Goal: Task Accomplishment & Management: Complete application form

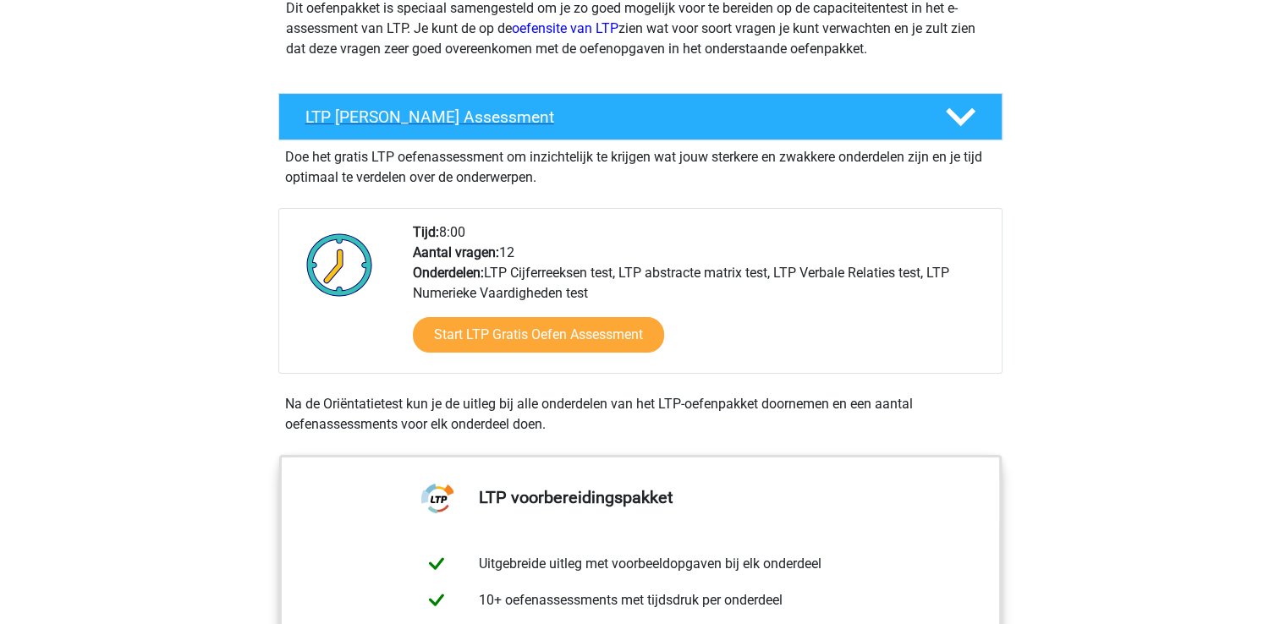
scroll to position [235, 0]
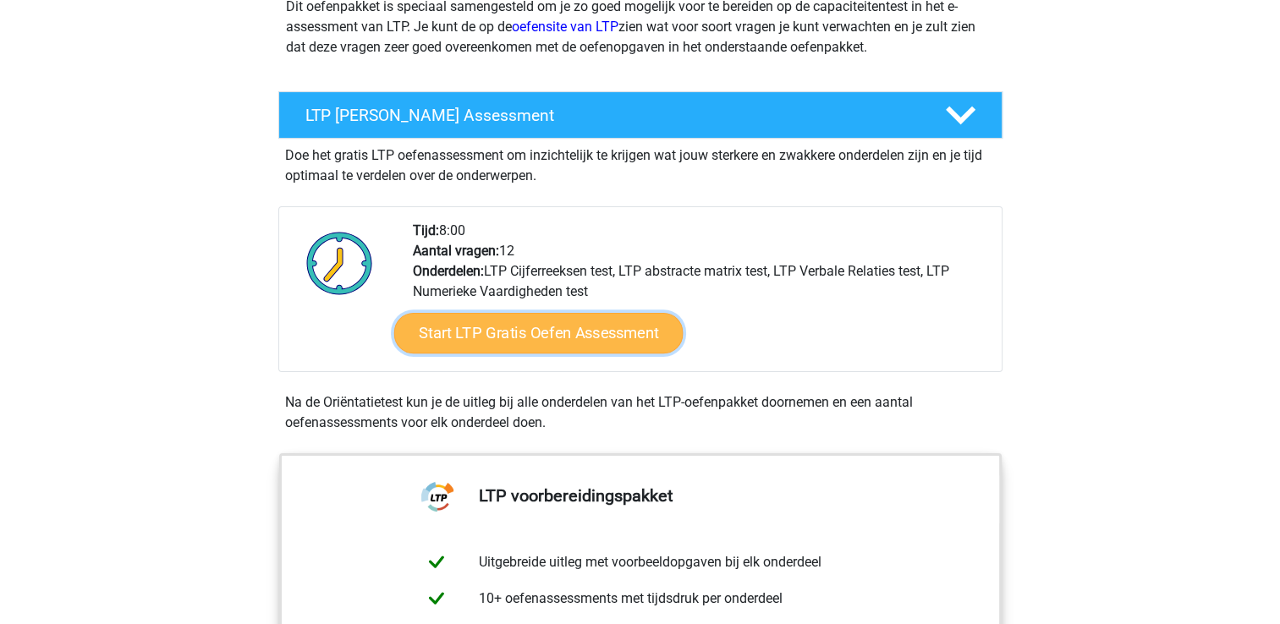
click at [540, 330] on link "Start LTP Gratis Oefen Assessment" at bounding box center [537, 333] width 289 height 41
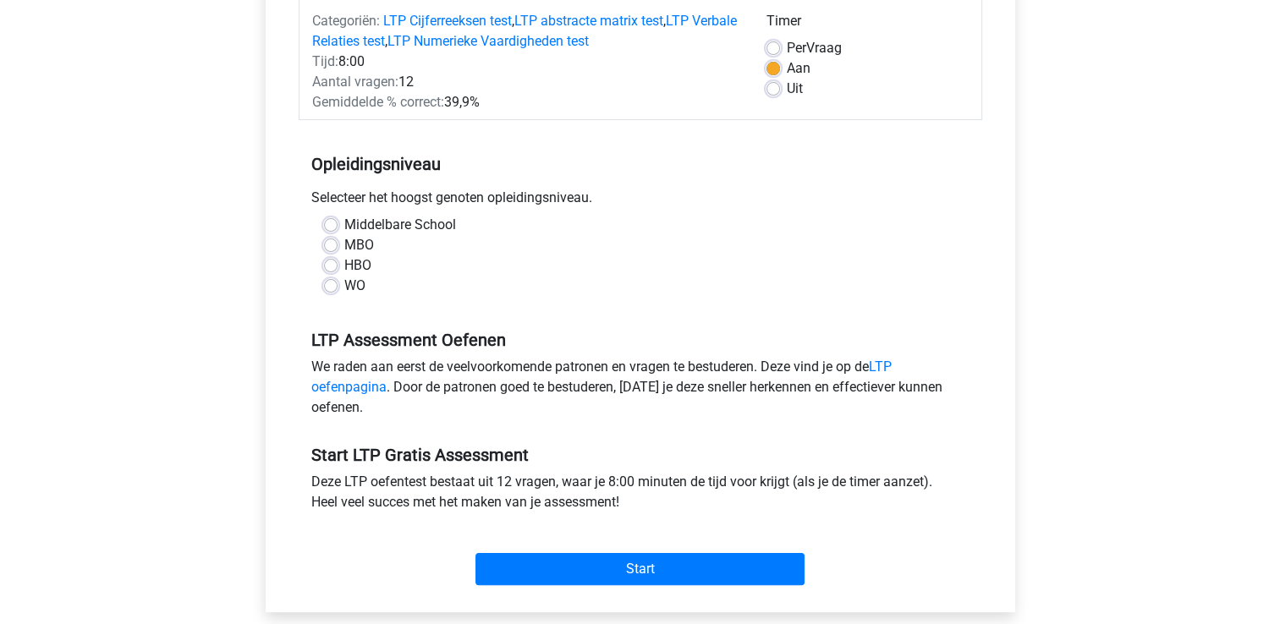
scroll to position [223, 0]
click at [344, 287] on label "WO" at bounding box center [354, 286] width 21 height 20
click at [324, 287] on input "WO" at bounding box center [331, 284] width 14 height 17
radio input "true"
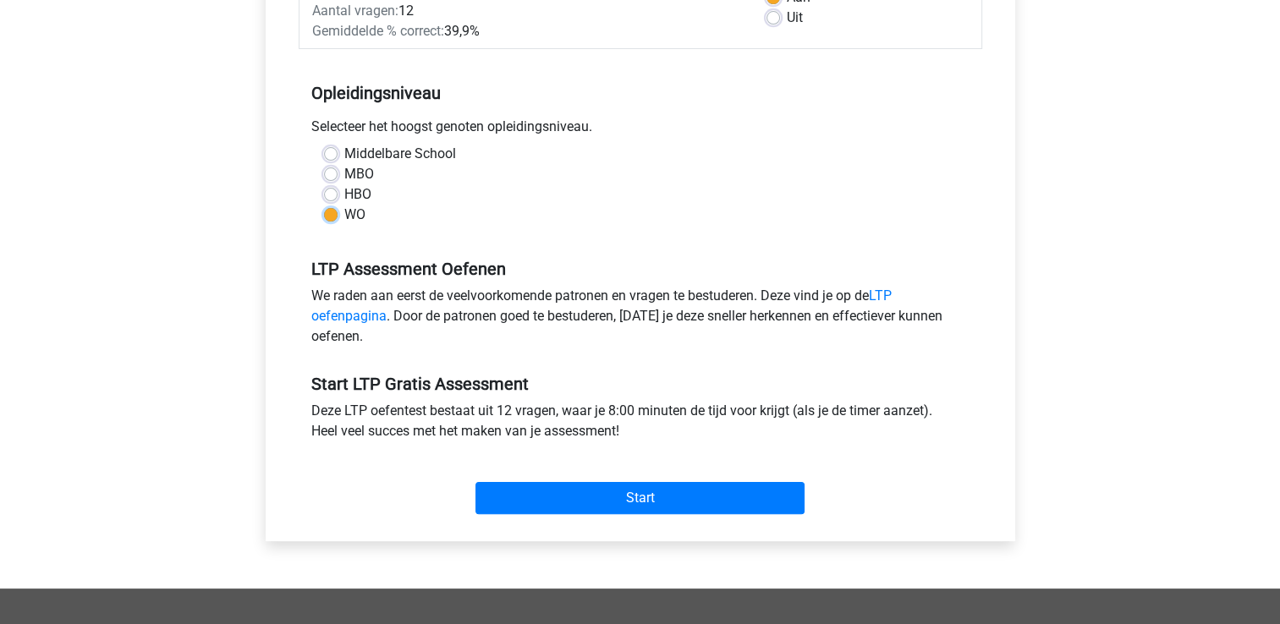
scroll to position [305, 0]
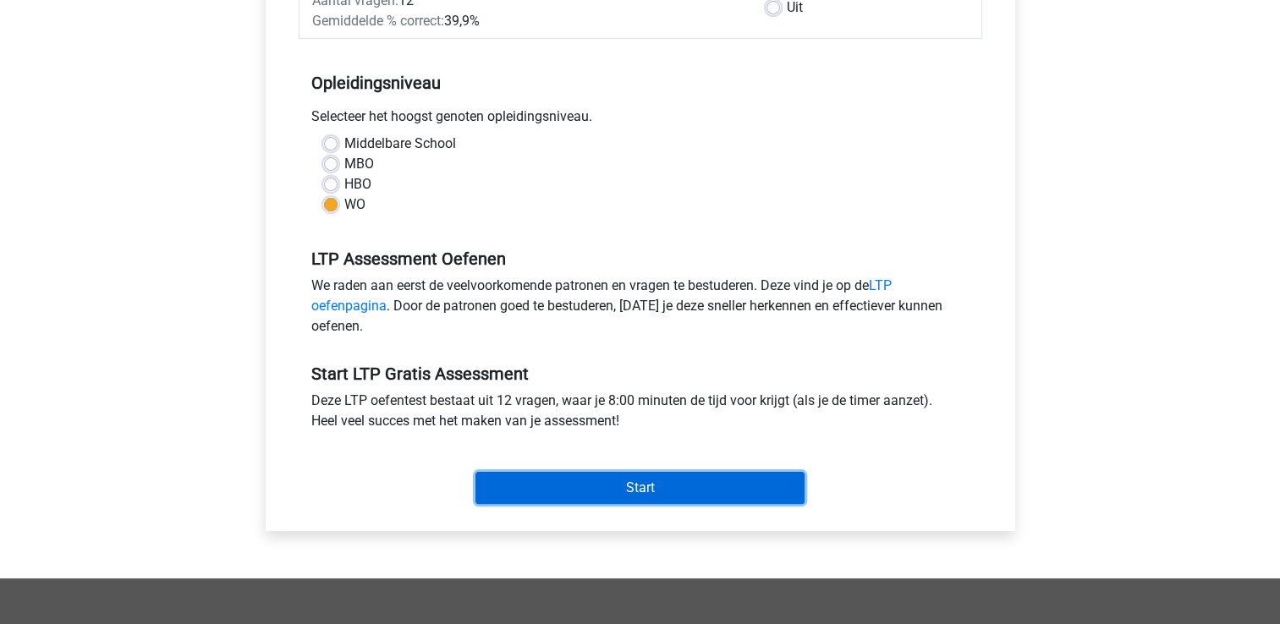
click at [588, 487] on input "Start" at bounding box center [639, 488] width 329 height 32
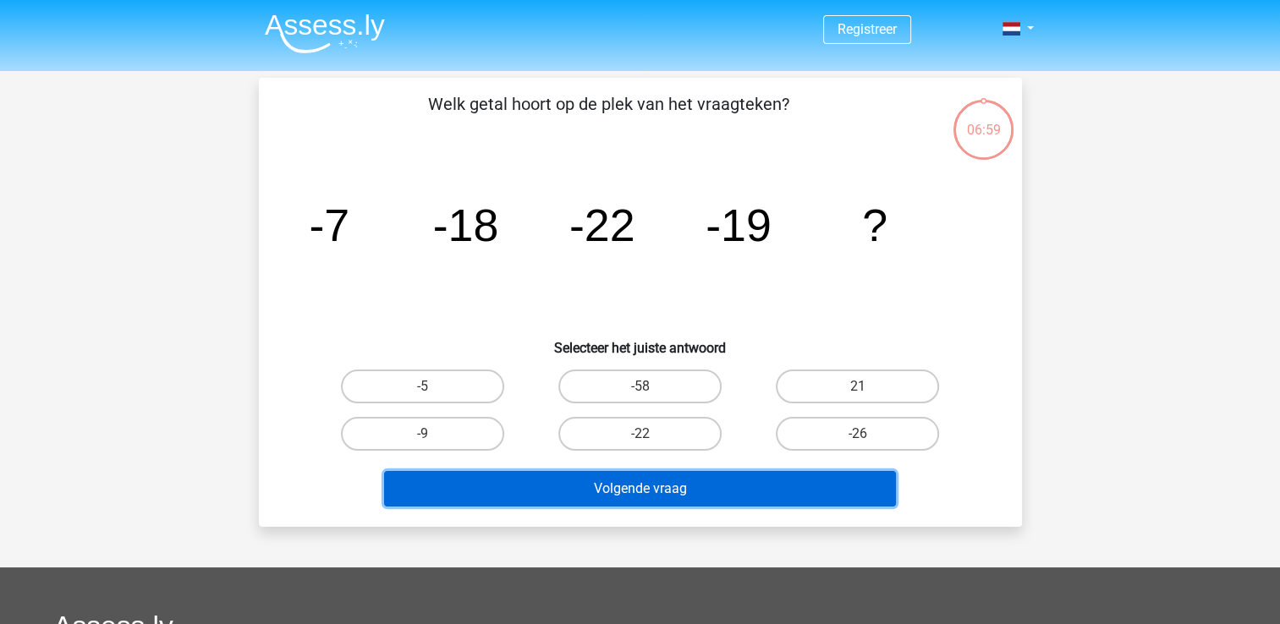
click at [836, 494] on button "Volgende vraag" at bounding box center [640, 489] width 512 height 36
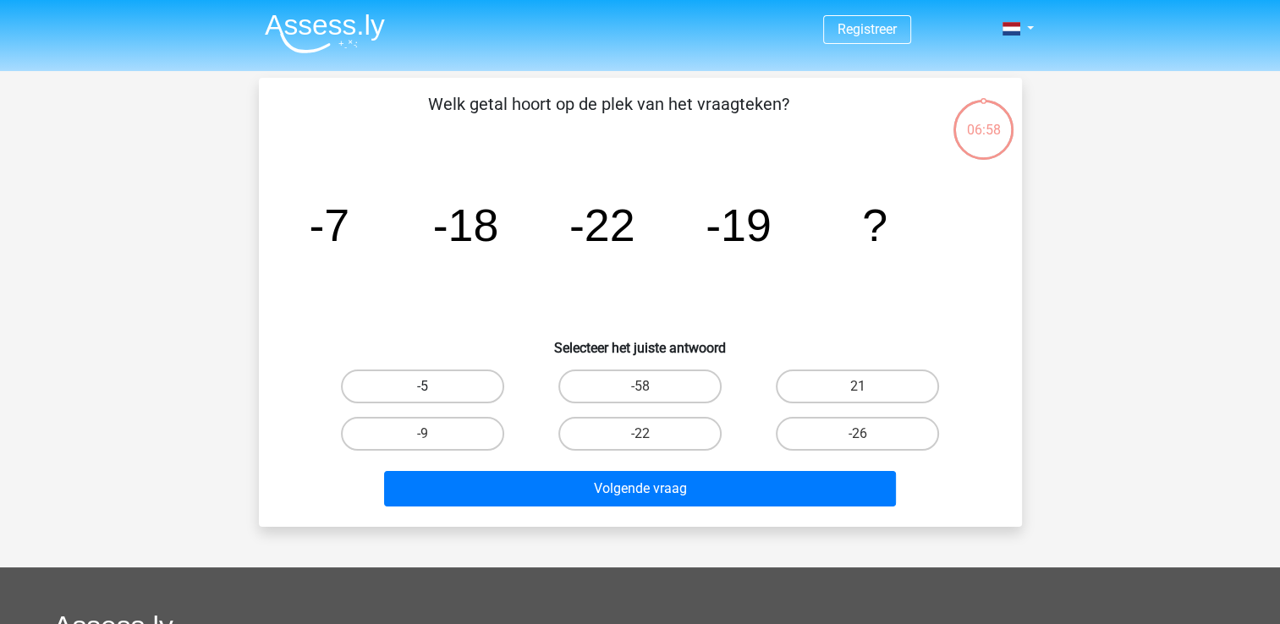
click at [428, 377] on label "-5" at bounding box center [422, 387] width 163 height 34
click at [428, 387] on input "-5" at bounding box center [427, 392] width 11 height 11
radio input "true"
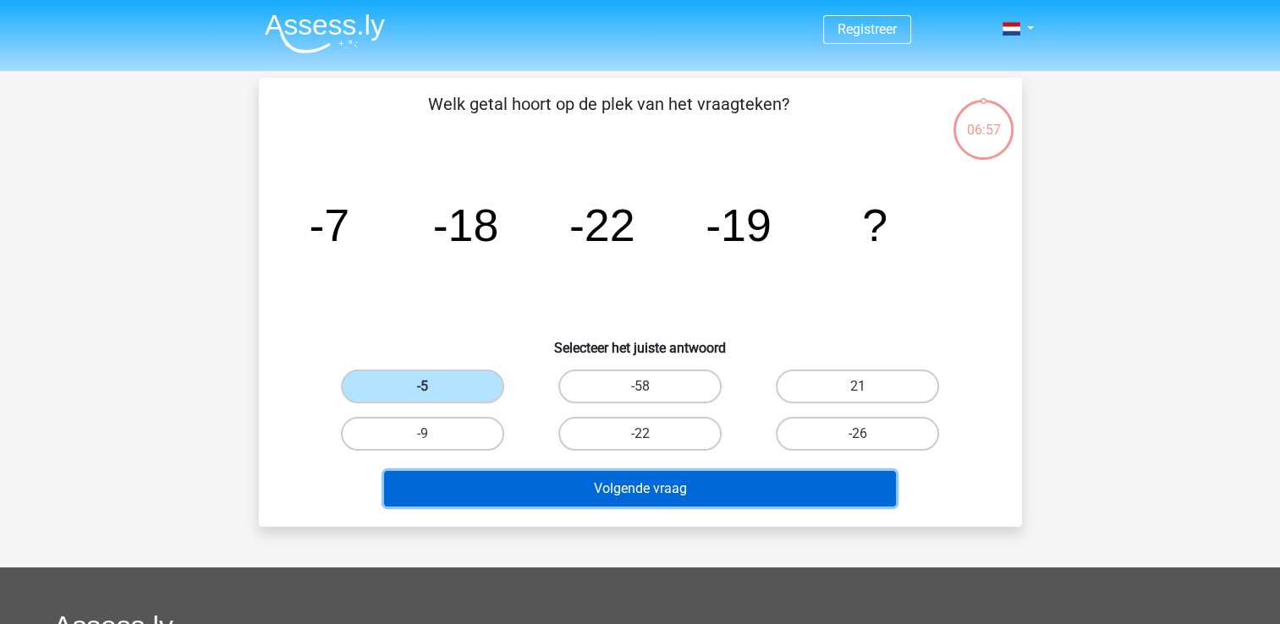
click at [610, 494] on button "Volgende vraag" at bounding box center [640, 489] width 512 height 36
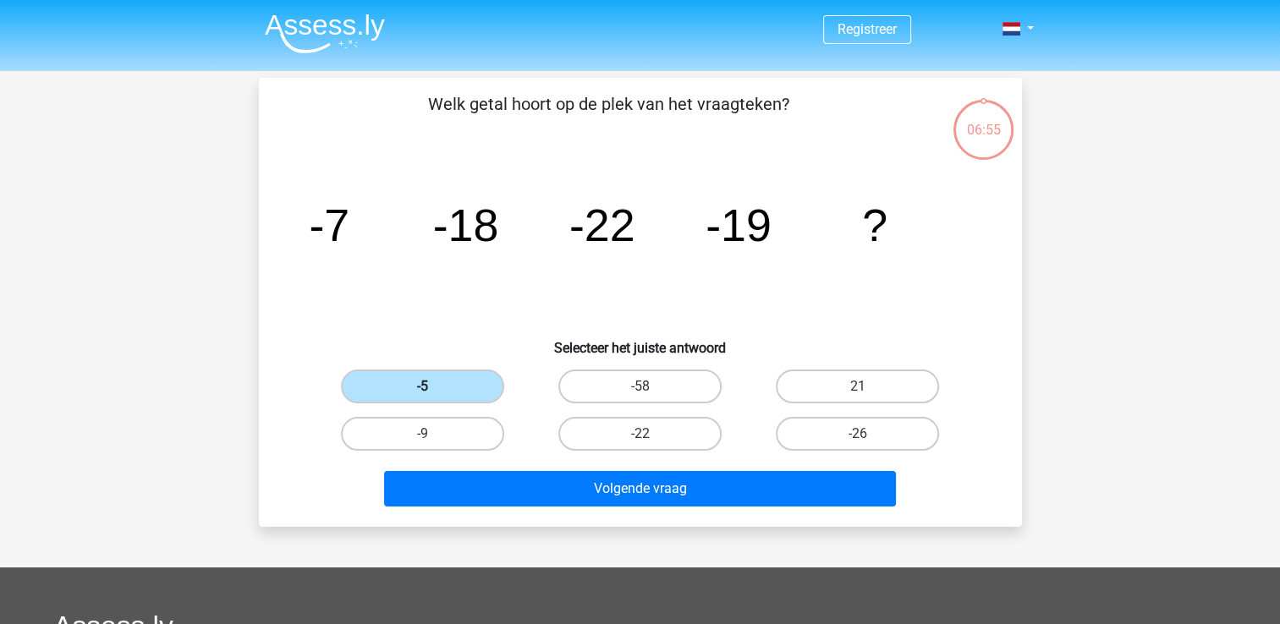
click at [442, 387] on label "-5" at bounding box center [422, 387] width 163 height 34
click at [433, 387] on input "-5" at bounding box center [427, 392] width 11 height 11
click at [465, 434] on label "-9" at bounding box center [422, 434] width 163 height 34
click at [433, 434] on input "-9" at bounding box center [427, 439] width 11 height 11
radio input "true"
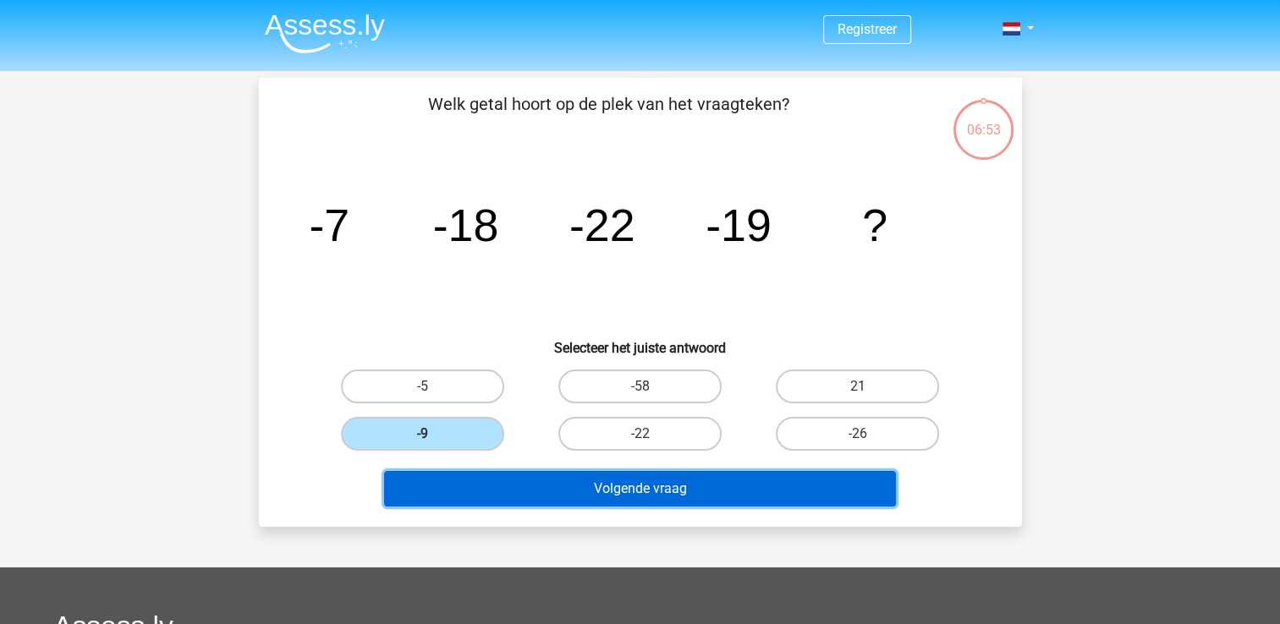
click at [559, 498] on button "Volgende vraag" at bounding box center [640, 489] width 512 height 36
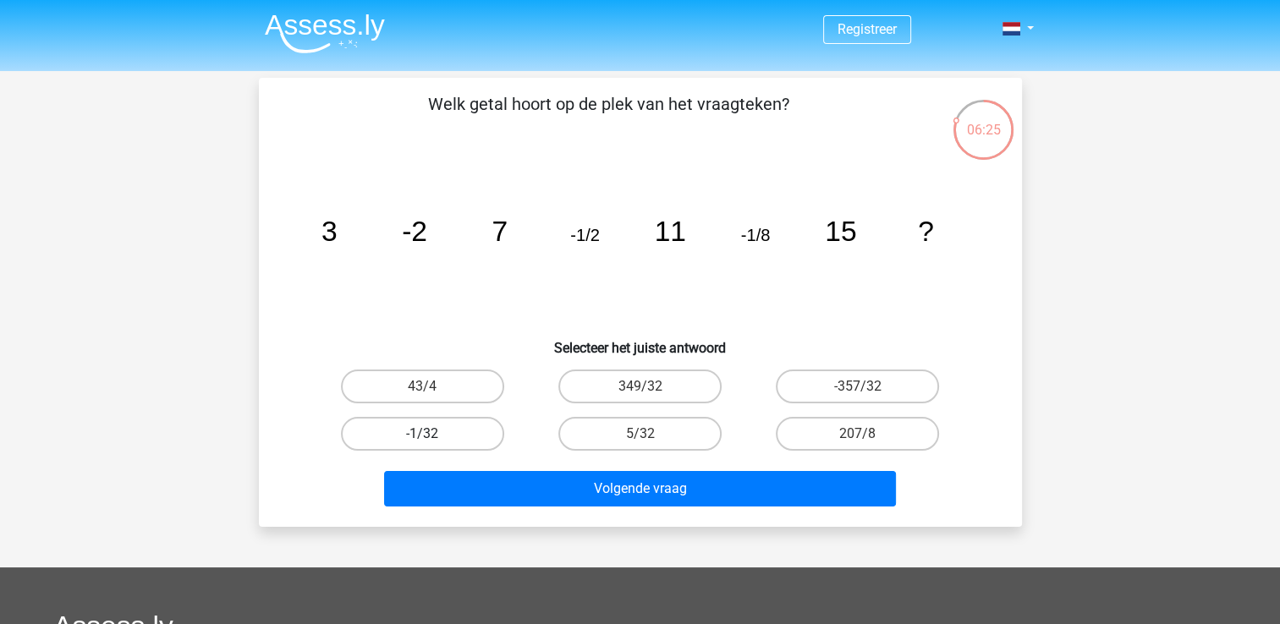
click at [458, 428] on label "-1/32" at bounding box center [422, 434] width 163 height 34
click at [433, 434] on input "-1/32" at bounding box center [427, 439] width 11 height 11
radio input "true"
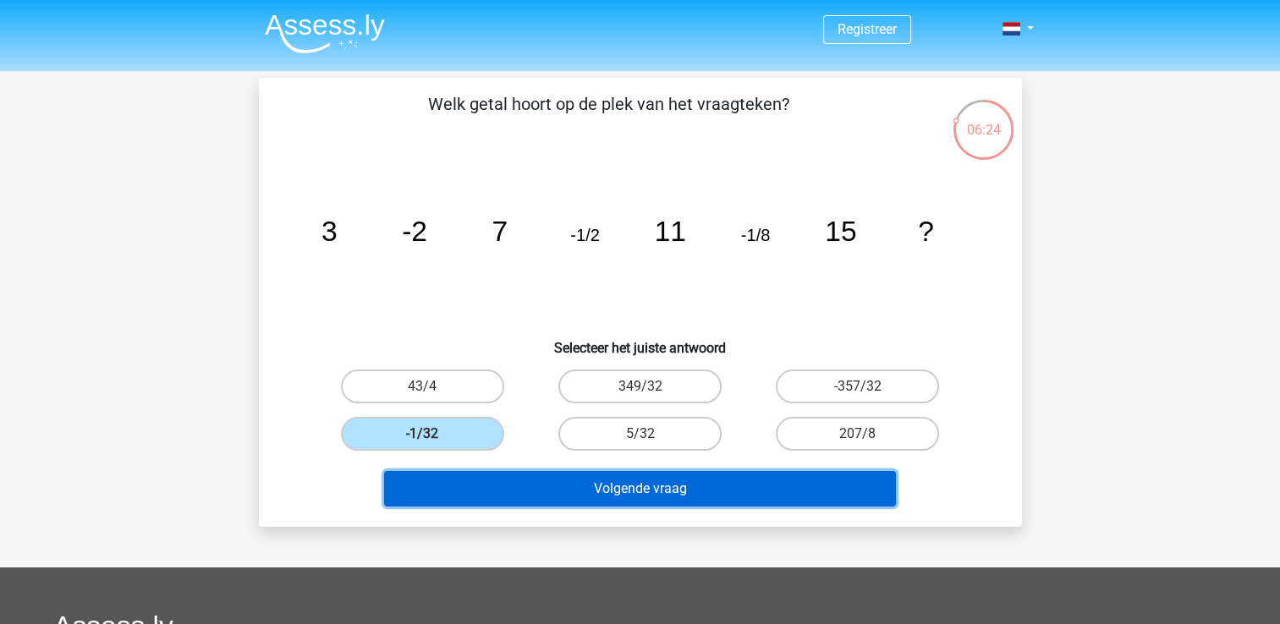
click at [513, 481] on button "Volgende vraag" at bounding box center [640, 489] width 512 height 36
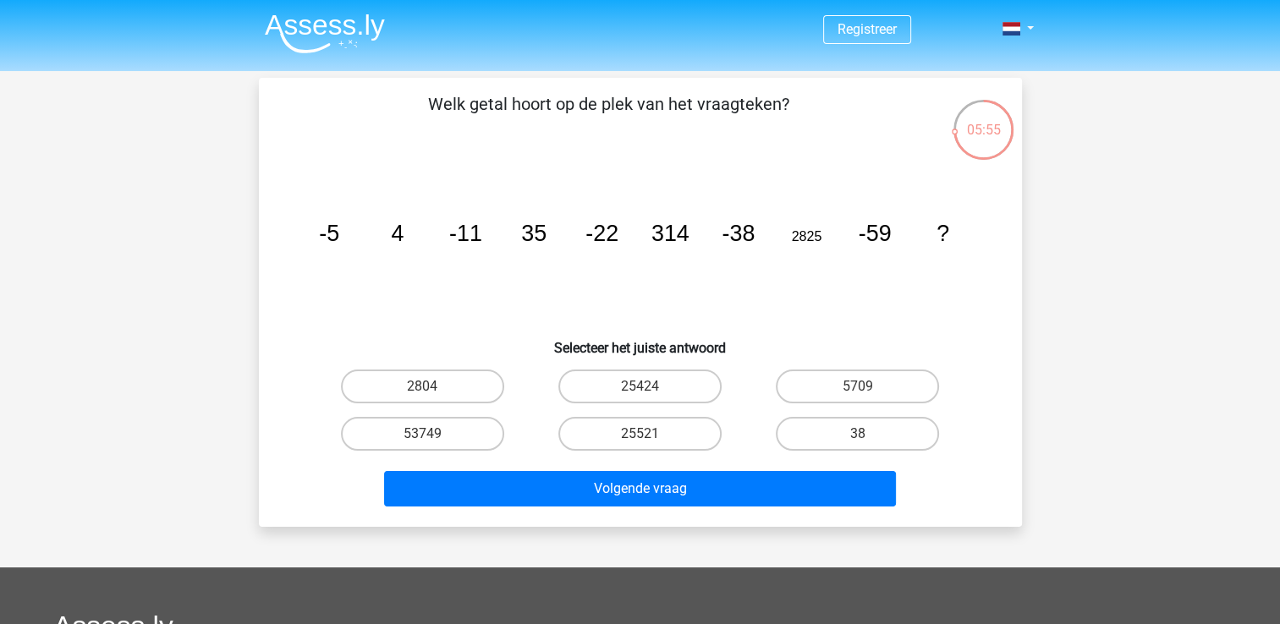
click at [858, 393] on input "5709" at bounding box center [863, 392] width 11 height 11
radio input "true"
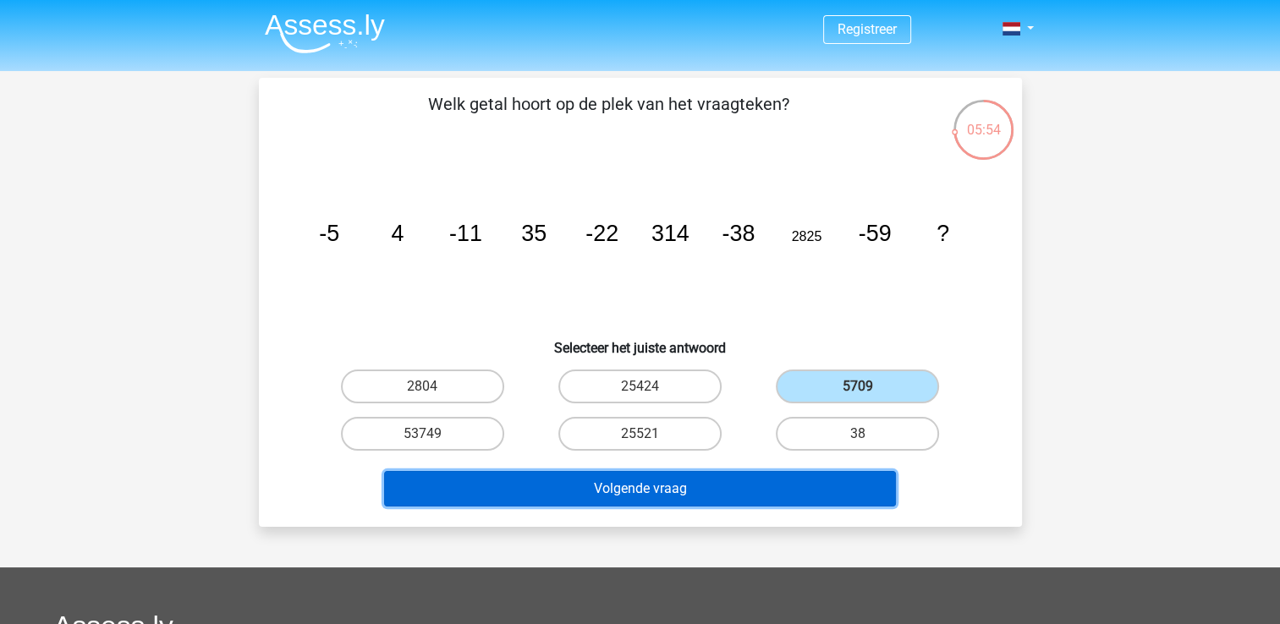
click at [706, 476] on button "Volgende vraag" at bounding box center [640, 489] width 512 height 36
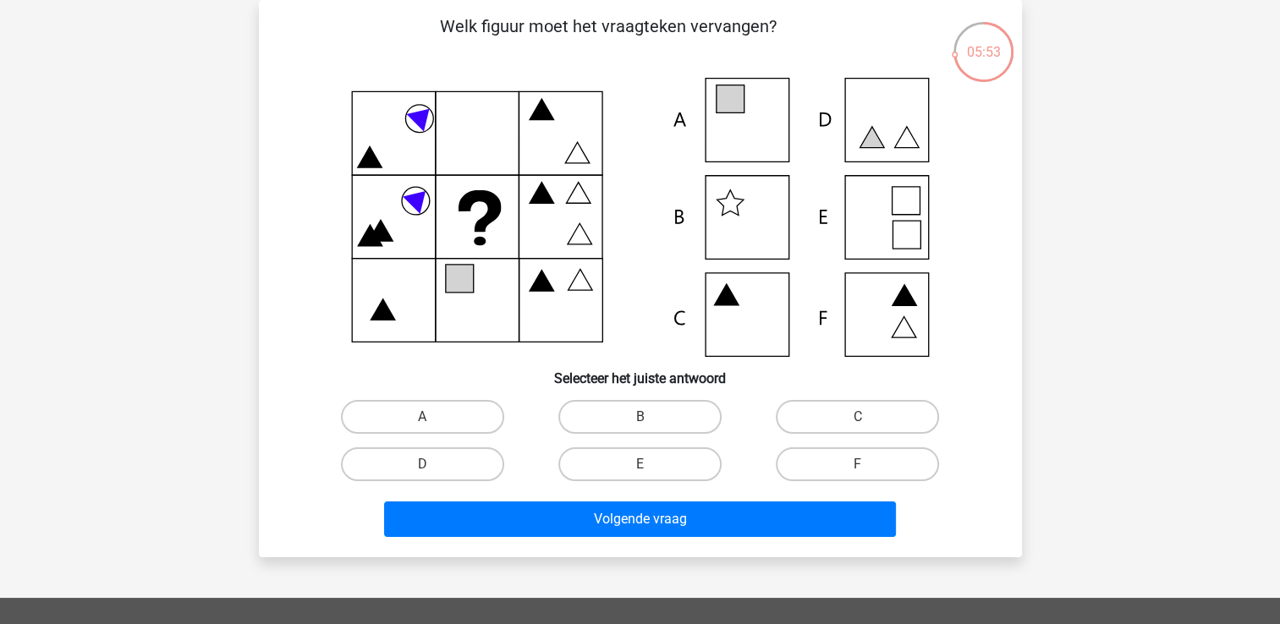
scroll to position [54, 0]
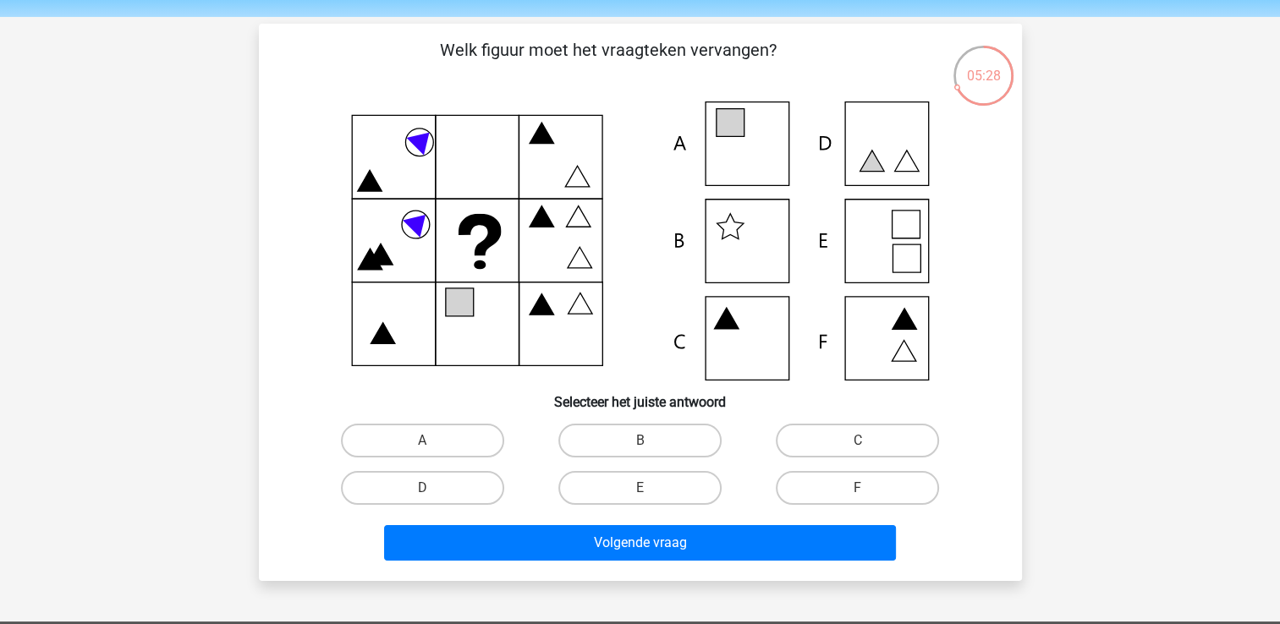
click at [880, 226] on icon at bounding box center [640, 241] width 682 height 279
click at [690, 491] on label "E" at bounding box center [639, 488] width 163 height 34
click at [651, 491] on input "E" at bounding box center [645, 493] width 11 height 11
radio input "true"
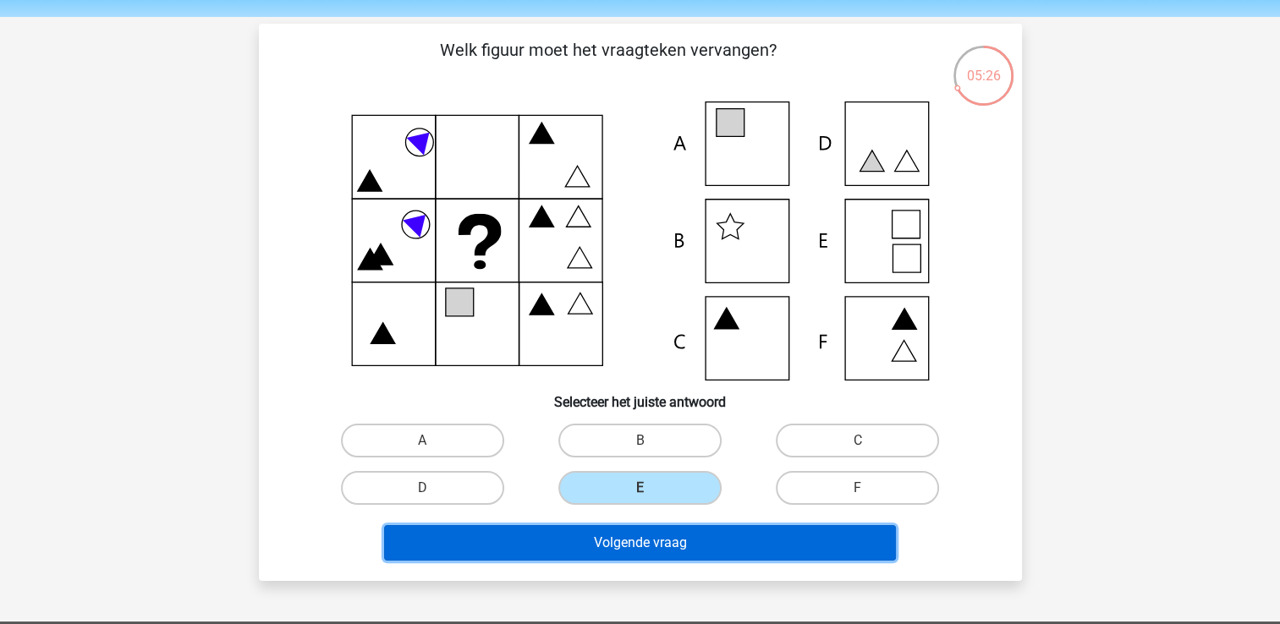
click at [690, 545] on button "Volgende vraag" at bounding box center [640, 543] width 512 height 36
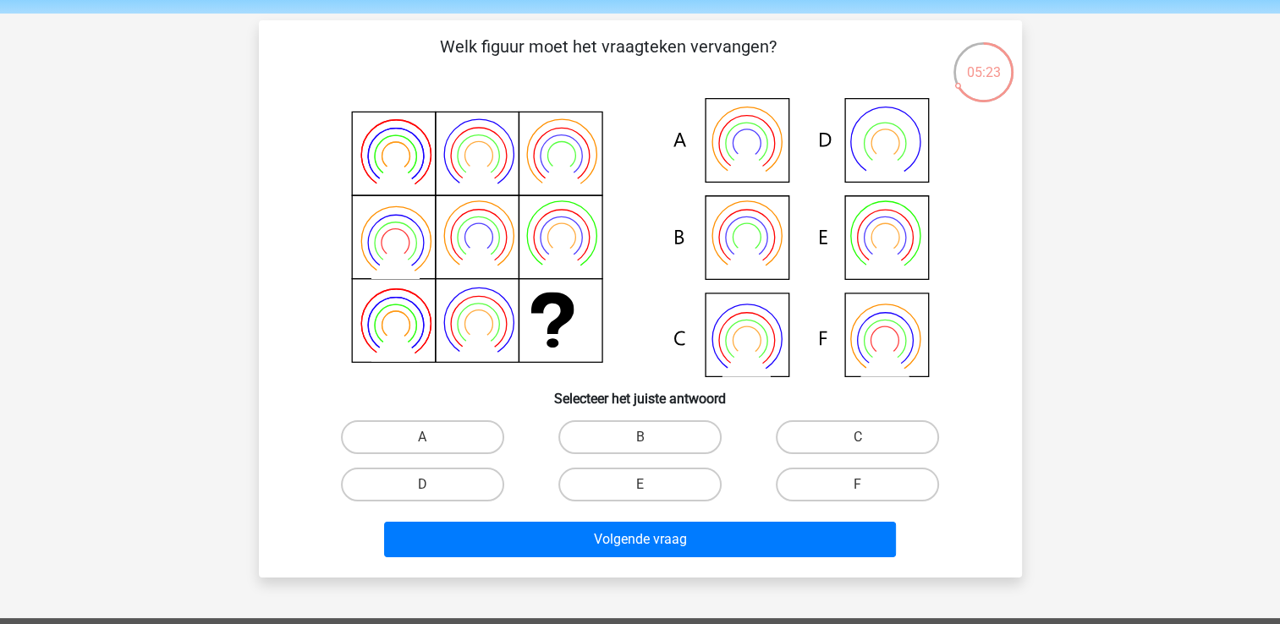
scroll to position [58, 0]
click at [870, 438] on label "C" at bounding box center [857, 437] width 163 height 34
click at [869, 438] on input "C" at bounding box center [863, 442] width 11 height 11
radio input "true"
click at [762, 245] on icon at bounding box center [640, 237] width 682 height 279
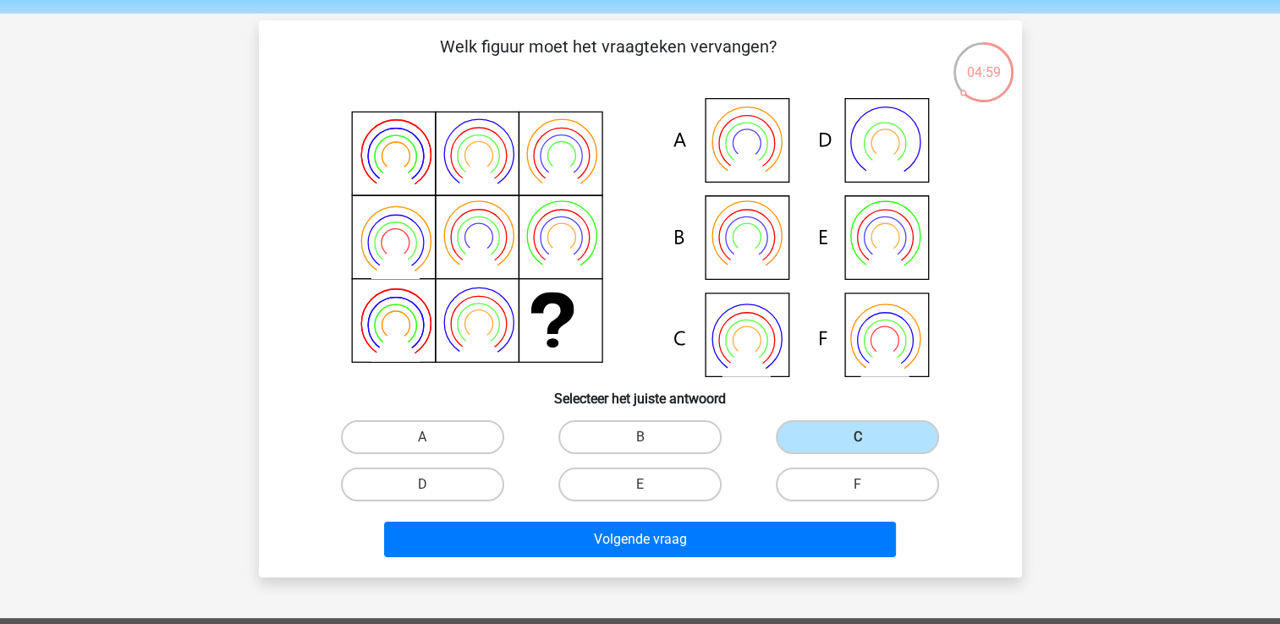
click at [651, 419] on div "B" at bounding box center [639, 437] width 217 height 47
click at [643, 427] on label "B" at bounding box center [639, 437] width 163 height 34
click at [643, 437] on input "B" at bounding box center [645, 442] width 11 height 11
radio input "true"
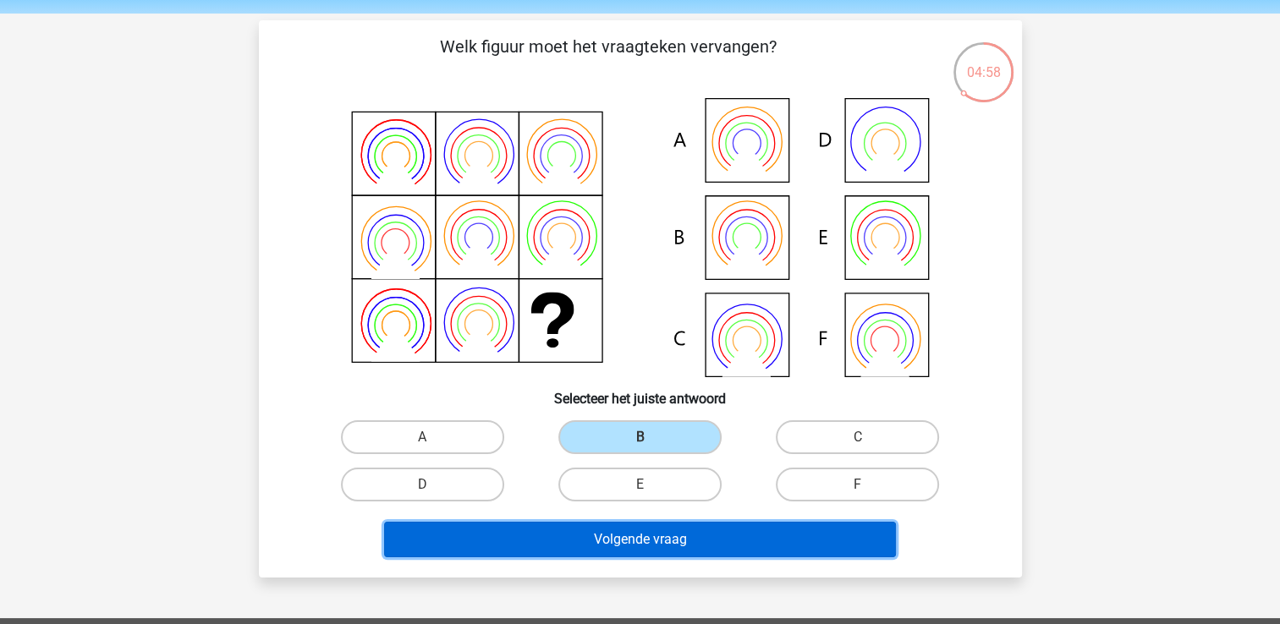
click at [581, 526] on button "Volgende vraag" at bounding box center [640, 540] width 512 height 36
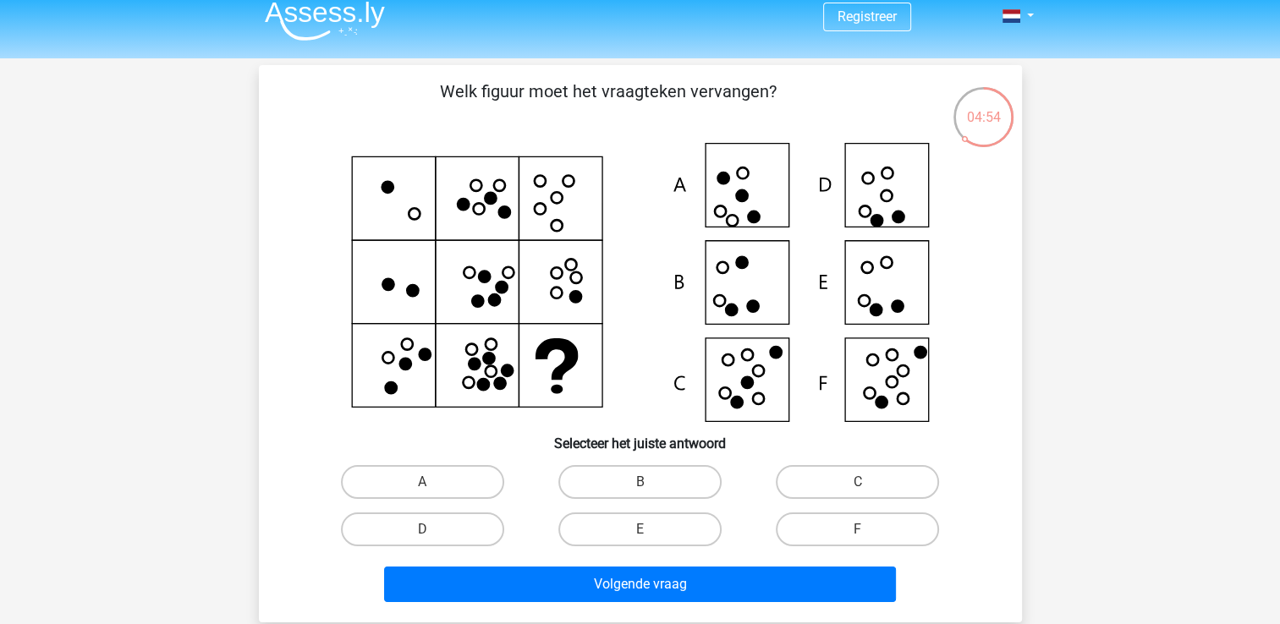
scroll to position [12, 0]
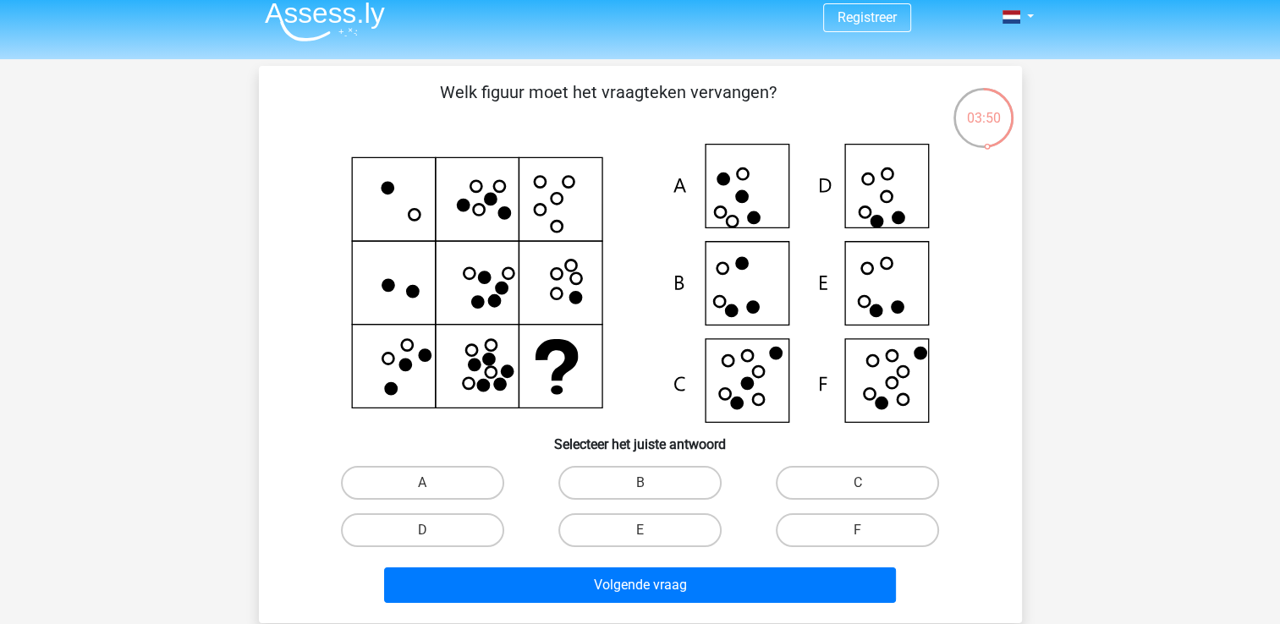
click at [893, 428] on h6 "Selecteer het juiste antwoord" at bounding box center [640, 438] width 709 height 30
click at [805, 529] on label "F" at bounding box center [857, 531] width 163 height 34
click at [858, 530] on input "F" at bounding box center [863, 535] width 11 height 11
radio input "true"
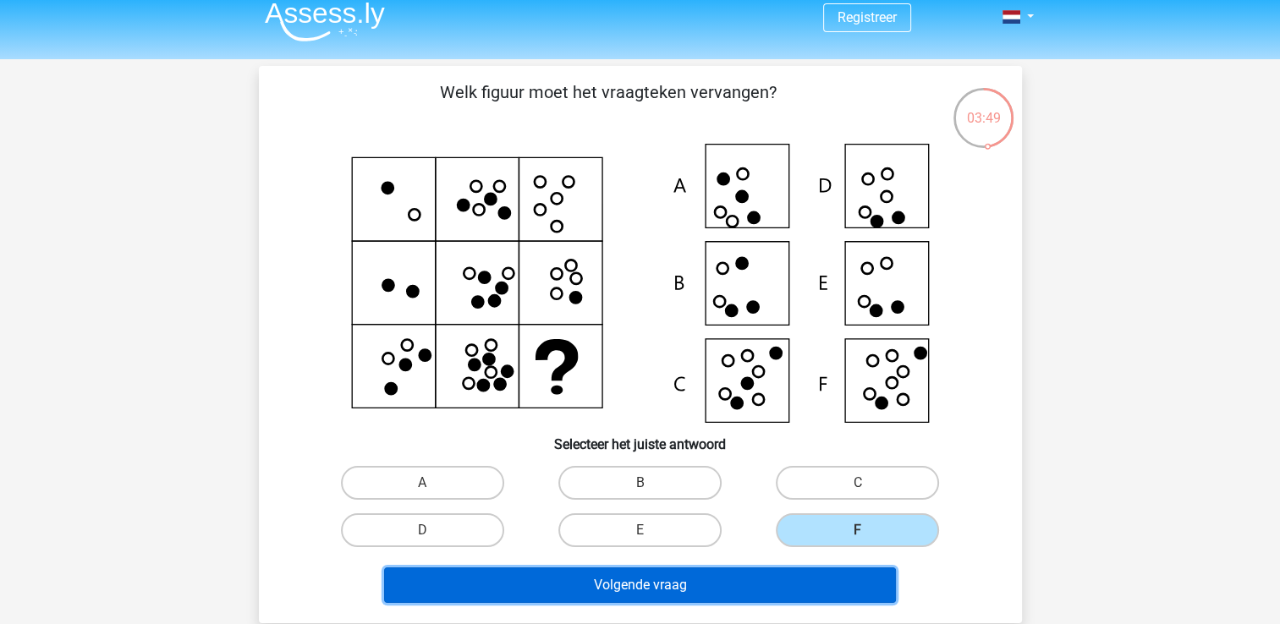
click at [745, 579] on button "Volgende vraag" at bounding box center [640, 586] width 512 height 36
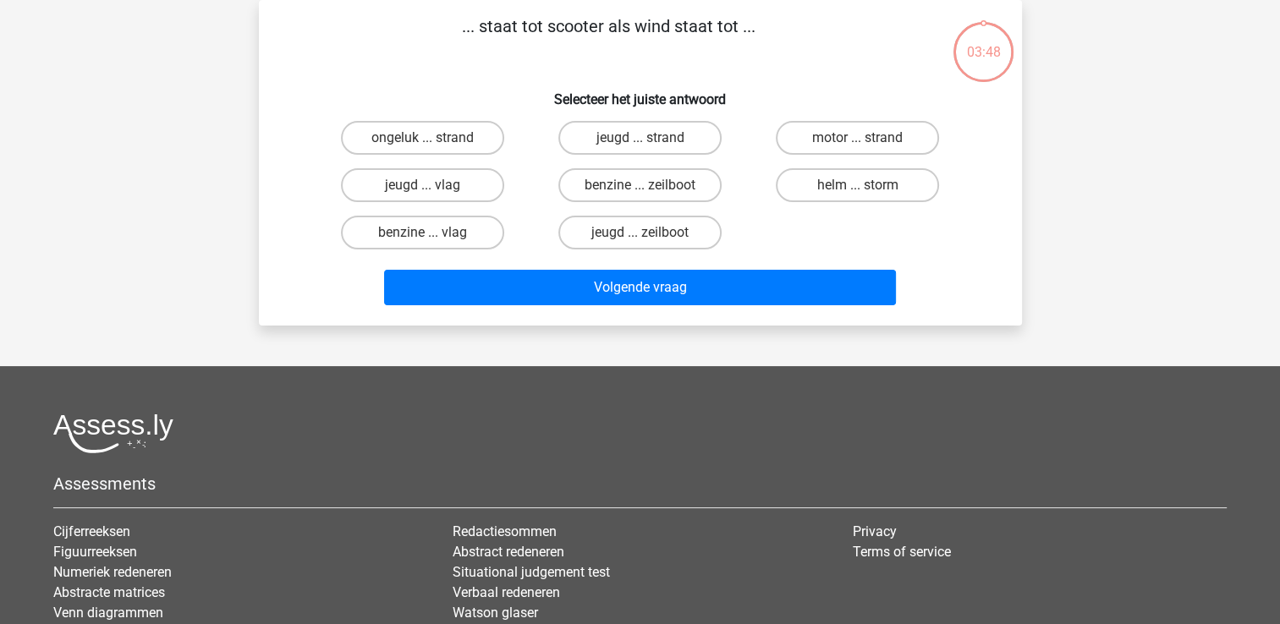
scroll to position [0, 0]
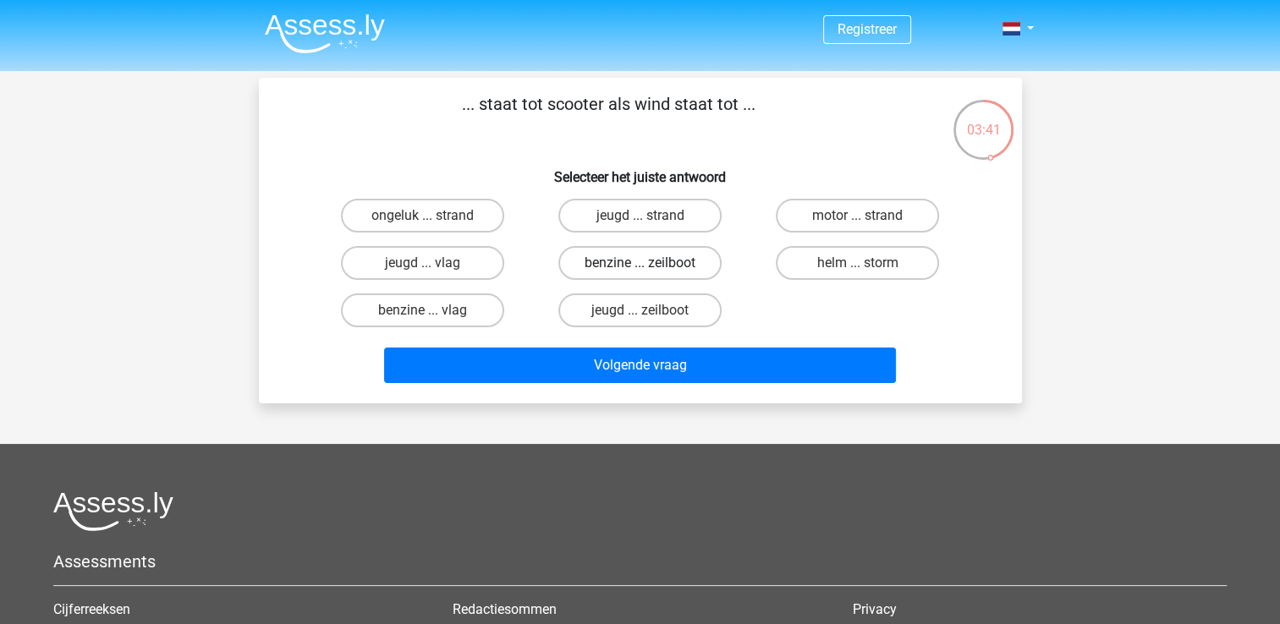
click at [688, 261] on label "benzine ... zeilboot" at bounding box center [639, 263] width 163 height 34
click at [651, 263] on input "benzine ... zeilboot" at bounding box center [645, 268] width 11 height 11
radio input "true"
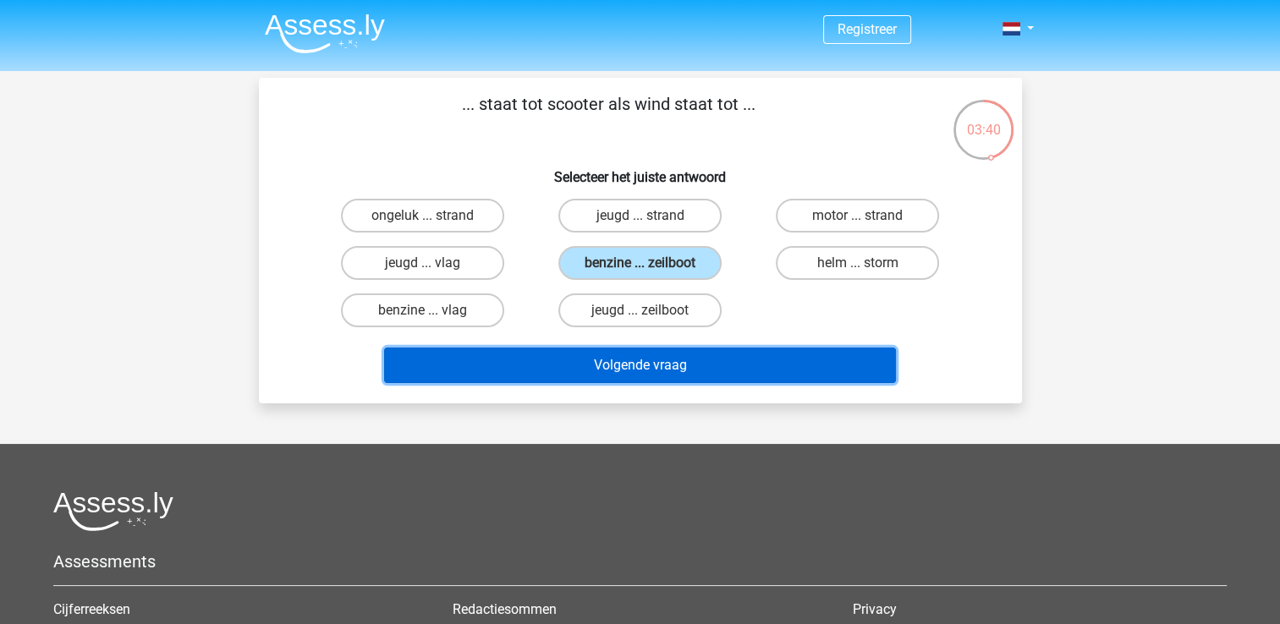
click at [700, 369] on button "Volgende vraag" at bounding box center [640, 366] width 512 height 36
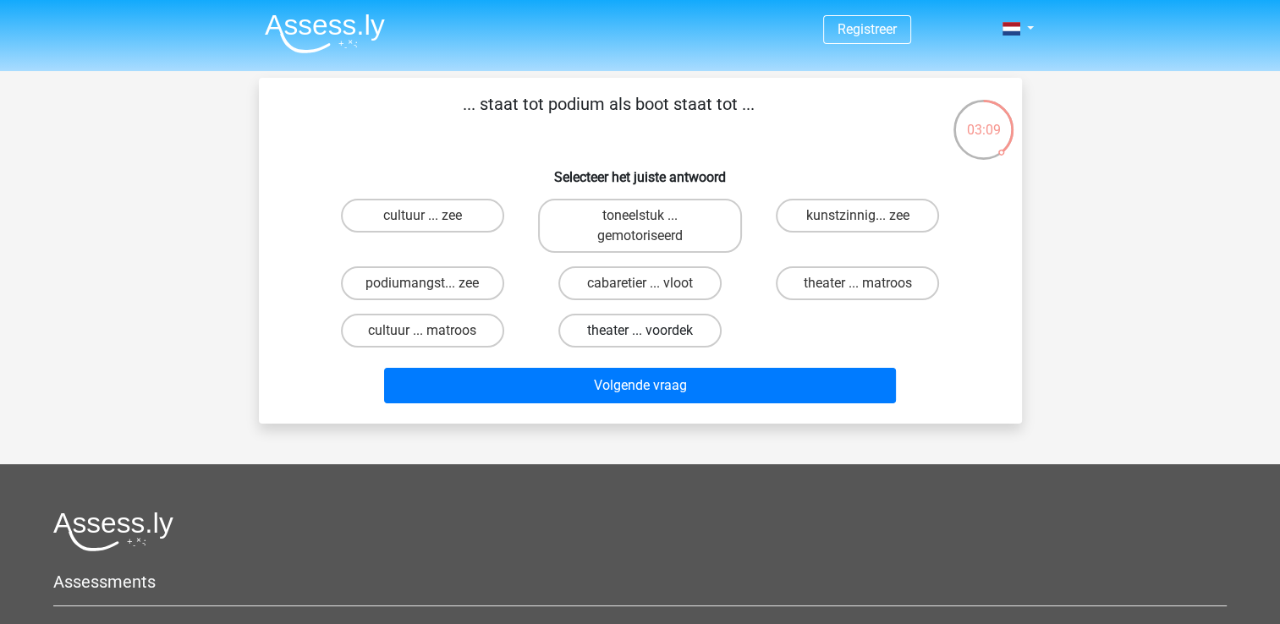
click at [657, 326] on label "theater ... voordek" at bounding box center [639, 331] width 163 height 34
click at [651, 331] on input "theater ... voordek" at bounding box center [645, 336] width 11 height 11
radio input "true"
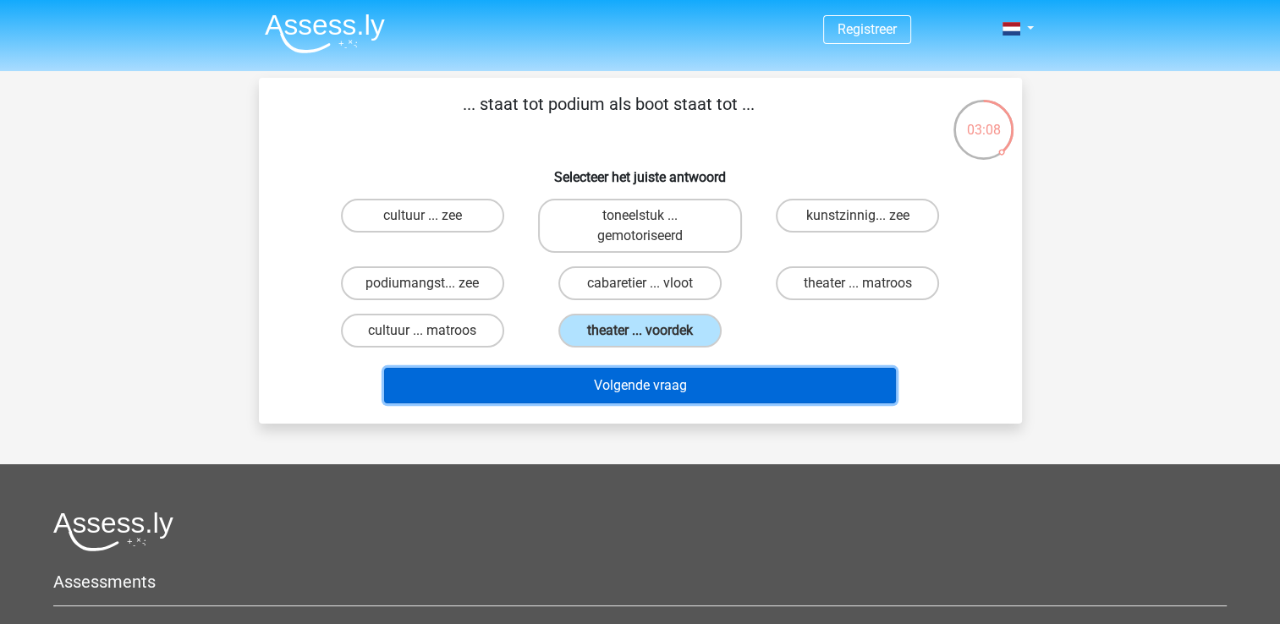
click at [680, 379] on button "Volgende vraag" at bounding box center [640, 386] width 512 height 36
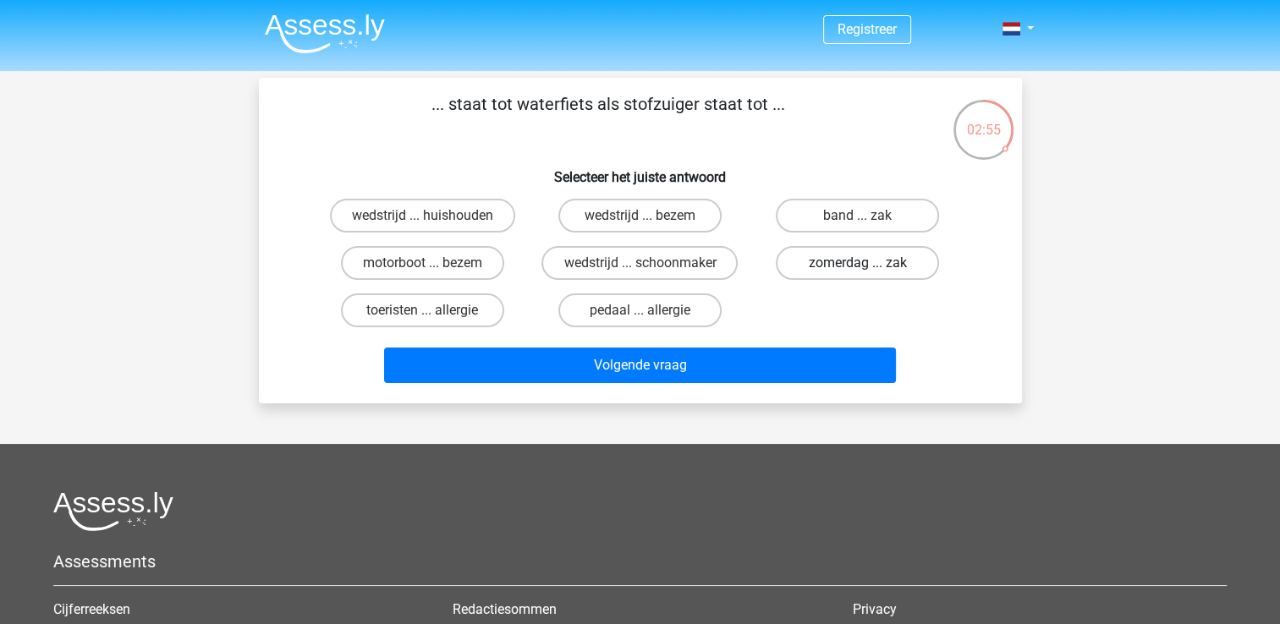
click at [837, 272] on label "zomerdag ... zak" at bounding box center [857, 263] width 163 height 34
click at [858, 272] on input "zomerdag ... zak" at bounding box center [863, 268] width 11 height 11
radio input "true"
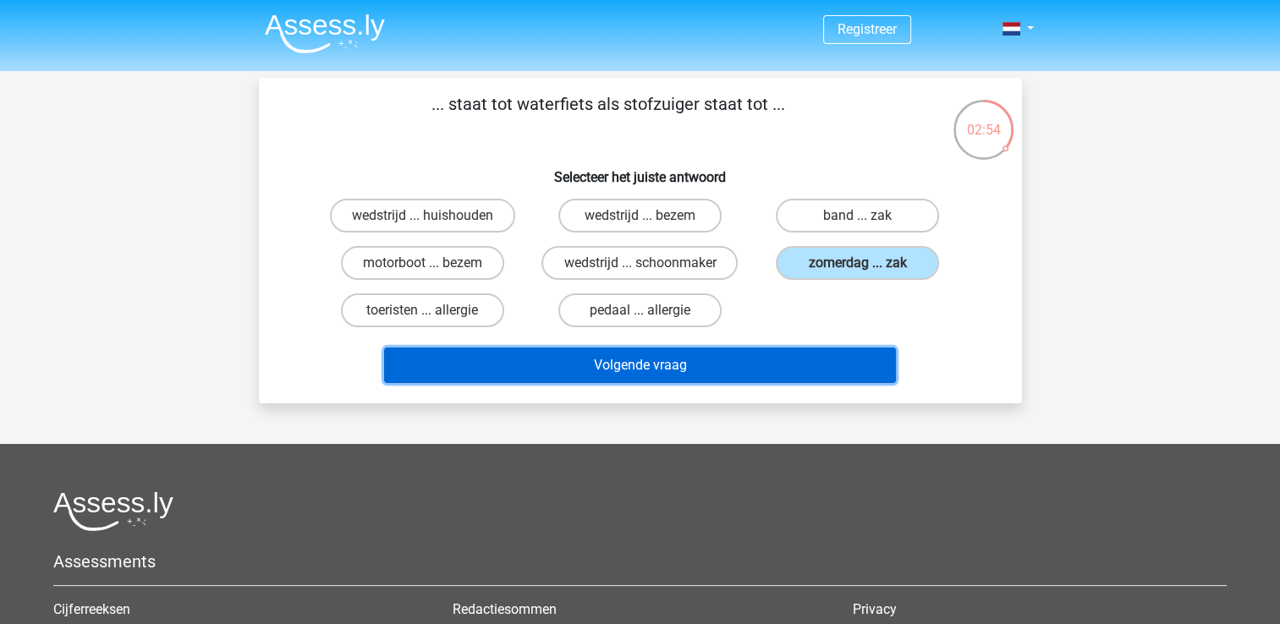
click at [784, 376] on button "Volgende vraag" at bounding box center [640, 366] width 512 height 36
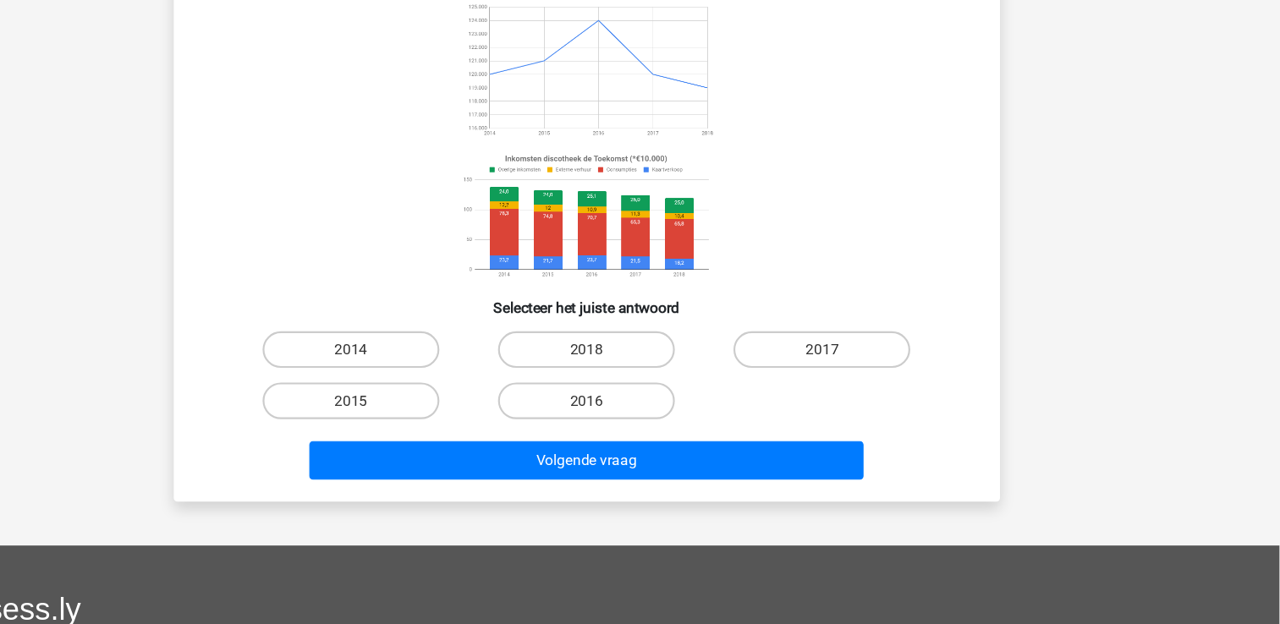
scroll to position [125, 0]
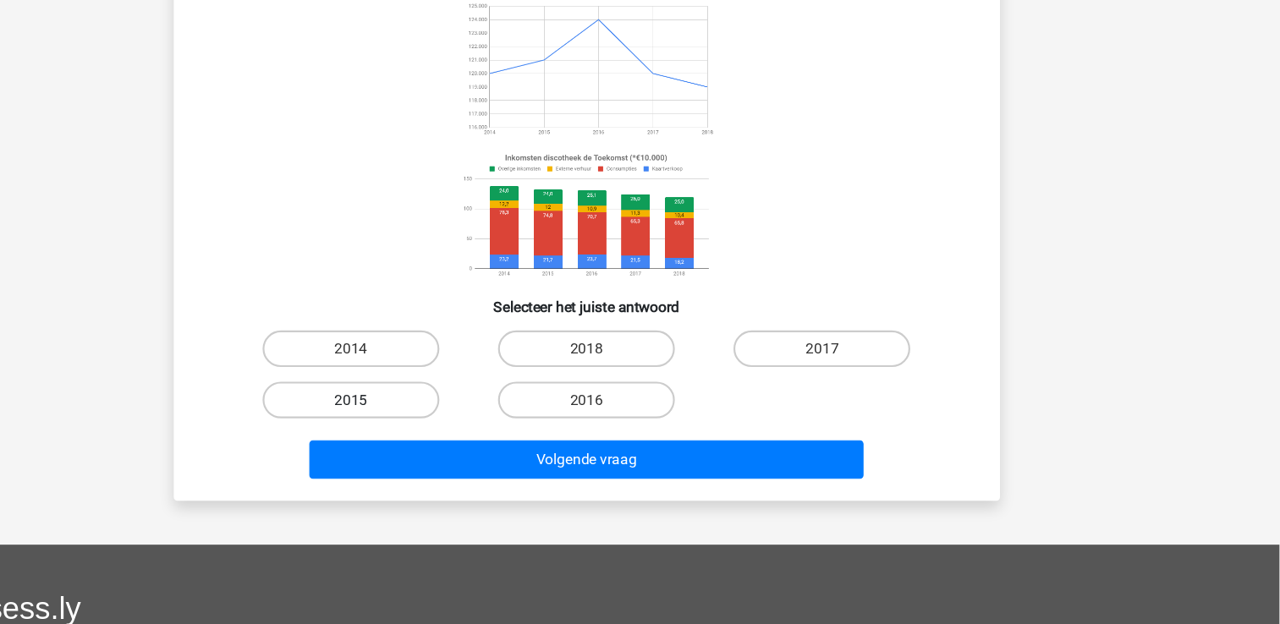
drag, startPoint x: 441, startPoint y: 432, endPoint x: 437, endPoint y: 424, distance: 9.1
click at [439, 426] on div "2015" at bounding box center [422, 416] width 217 height 47
click at [437, 421] on label "2015" at bounding box center [422, 417] width 163 height 34
click at [433, 421] on input "2015" at bounding box center [427, 422] width 11 height 11
radio input "true"
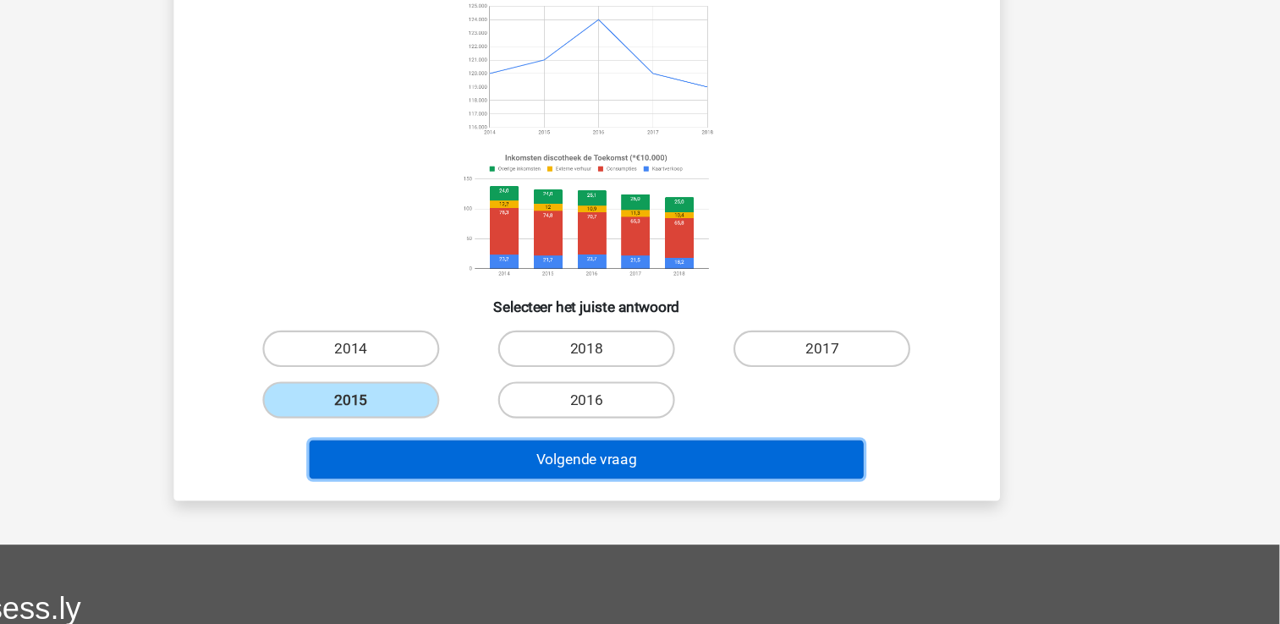
click at [532, 477] on button "Volgende vraag" at bounding box center [640, 472] width 512 height 36
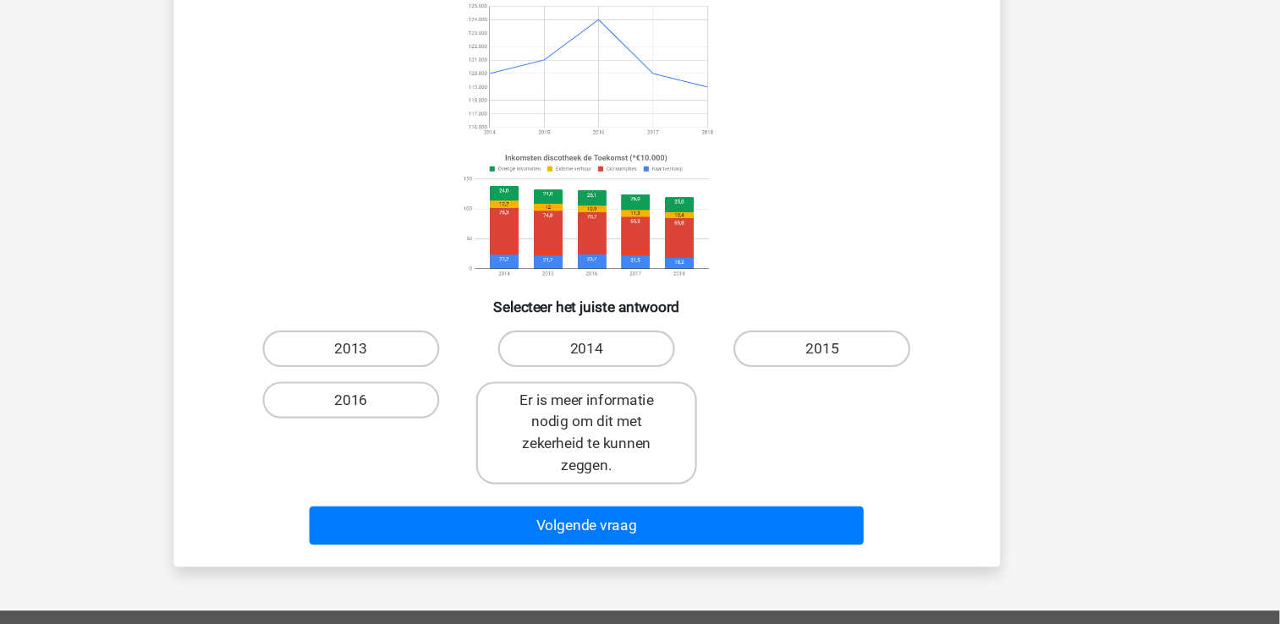
scroll to position [78, 0]
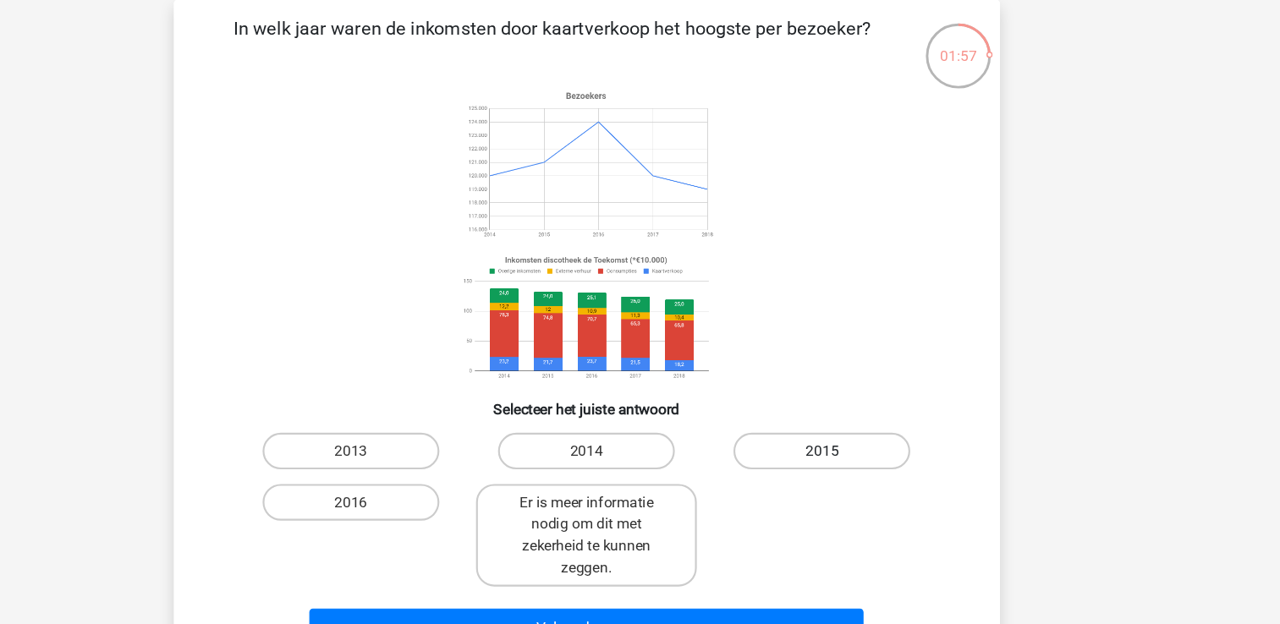
click at [835, 416] on label "2015" at bounding box center [857, 417] width 163 height 34
click at [858, 417] on input "2015" at bounding box center [863, 422] width 11 height 11
radio input "true"
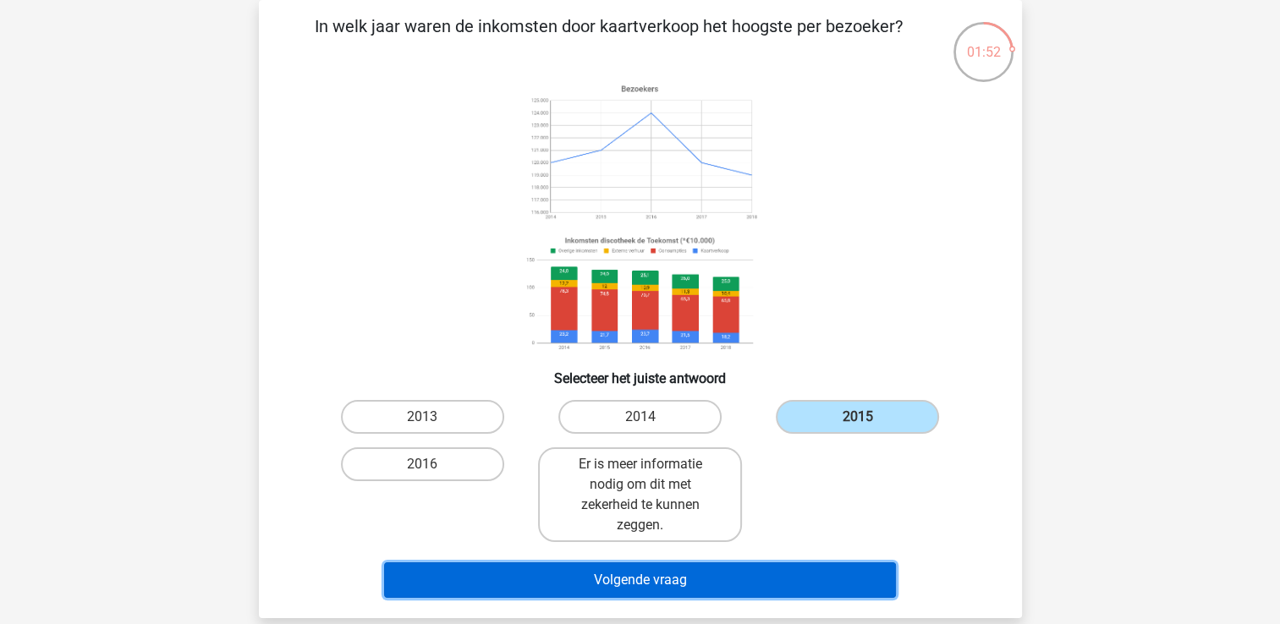
click at [767, 582] on button "Volgende vraag" at bounding box center [640, 581] width 512 height 36
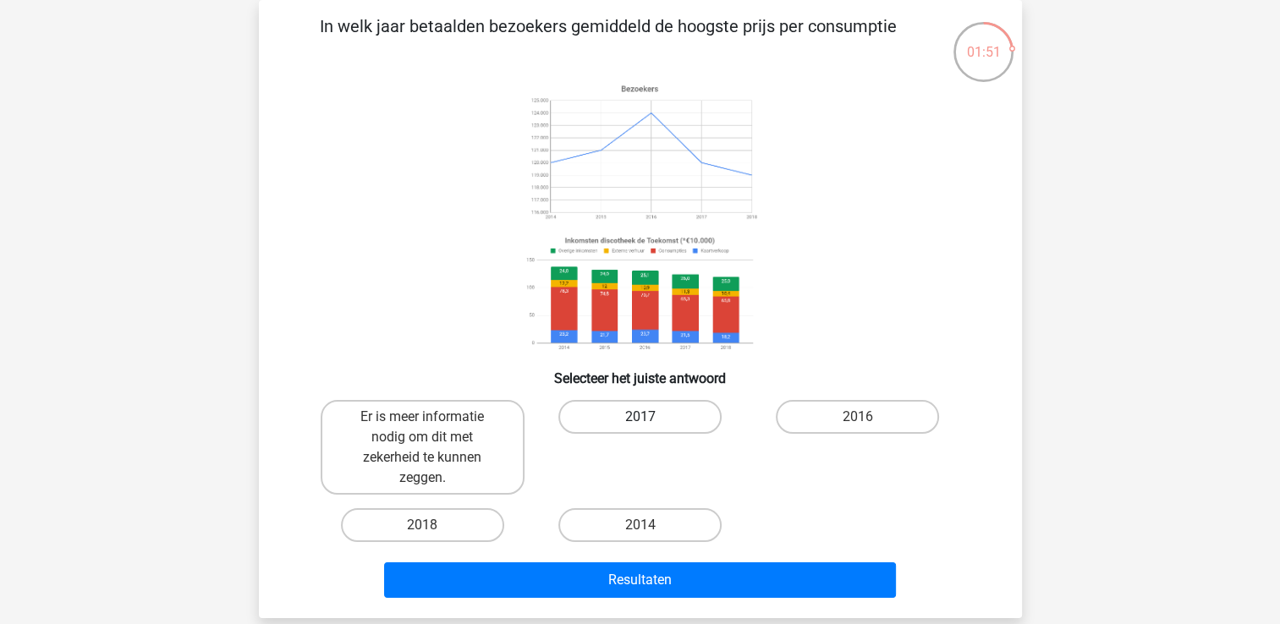
click at [631, 418] on label "2017" at bounding box center [639, 417] width 163 height 34
click at [640, 418] on input "2017" at bounding box center [645, 422] width 11 height 11
radio input "true"
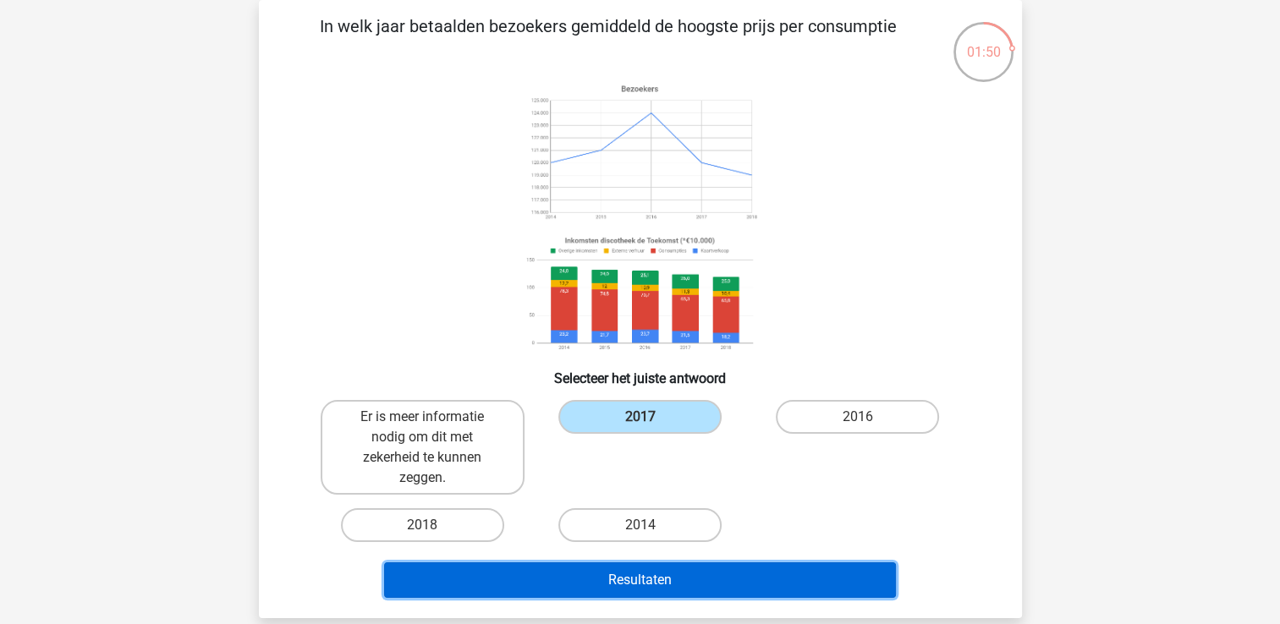
click at [733, 569] on button "Resultaten" at bounding box center [640, 581] width 512 height 36
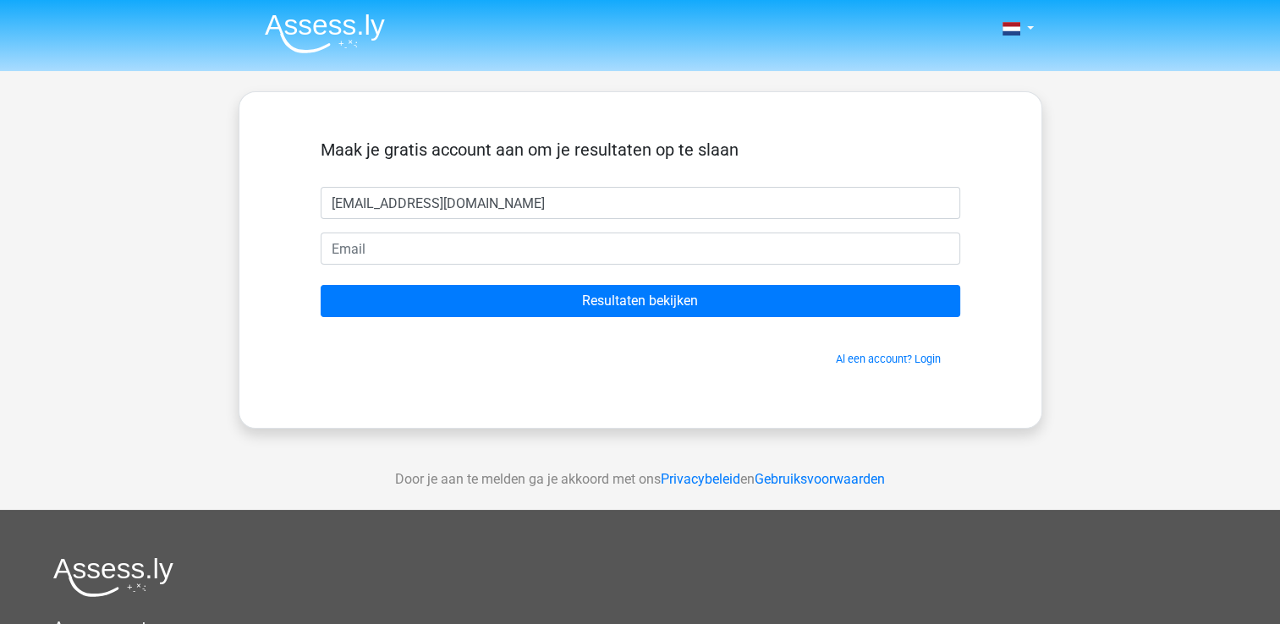
type input "kandiyoorg@gmail.com"
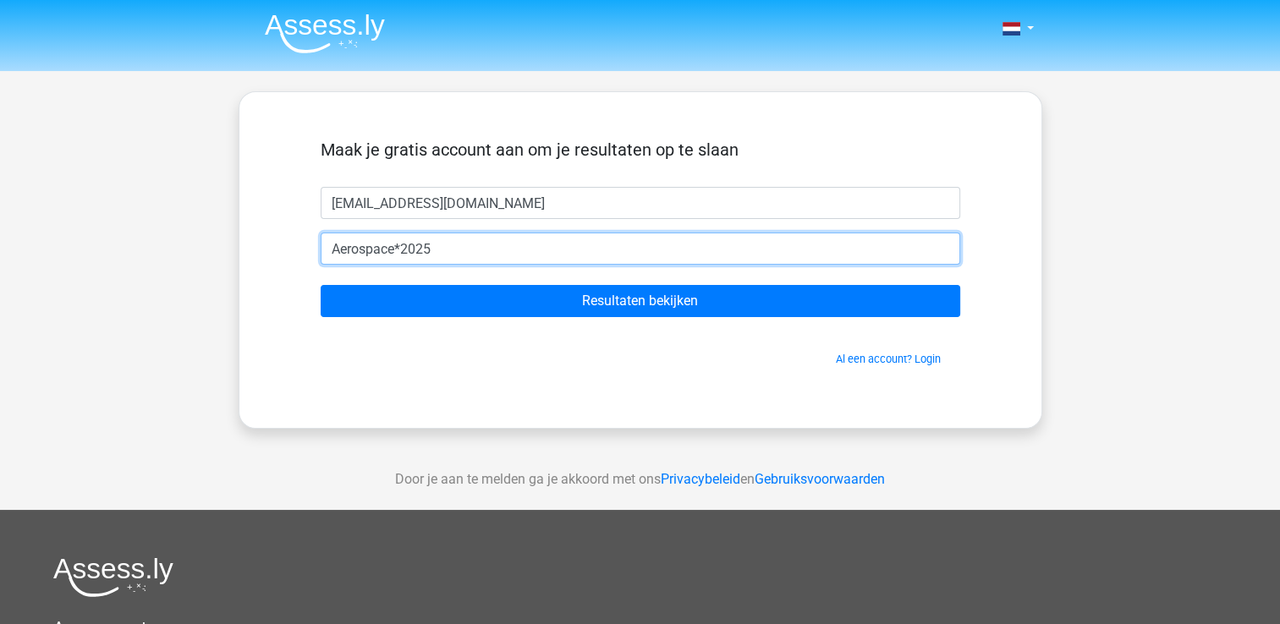
type input "Aerospace*2025"
click at [321, 285] on input "Resultaten bekijken" at bounding box center [641, 301] width 640 height 32
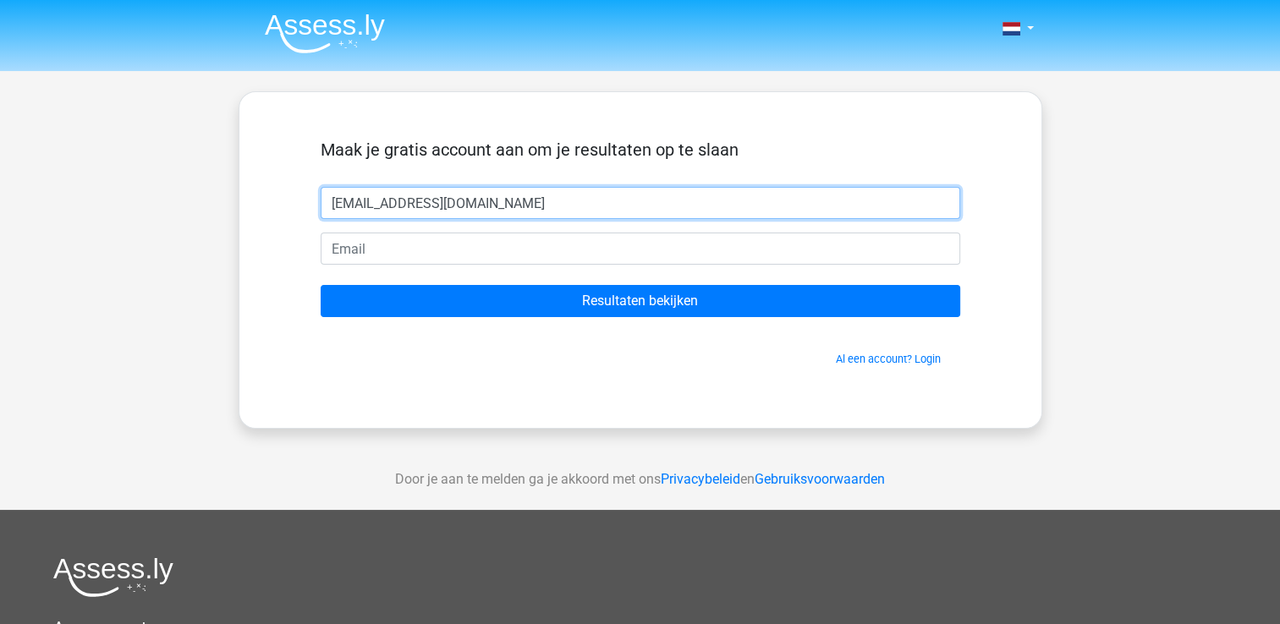
click at [492, 201] on input "kandiyoorg@gmail.com" at bounding box center [641, 203] width 640 height 32
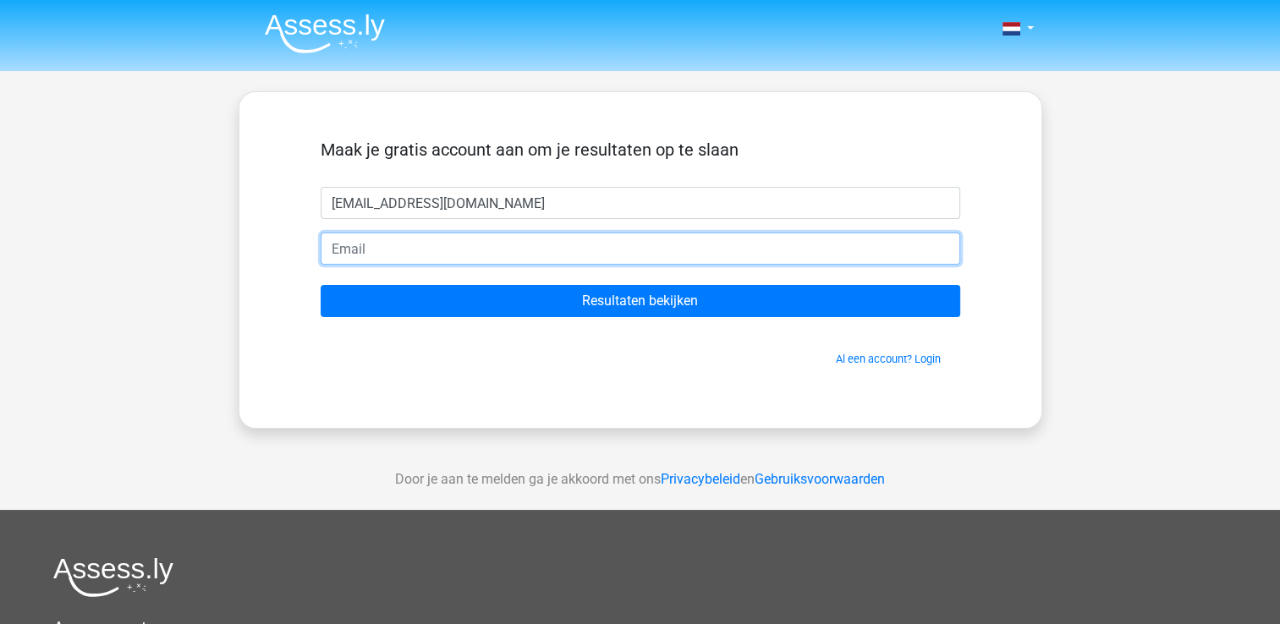
click at [423, 241] on input "email" at bounding box center [641, 249] width 640 height 32
paste input "kandiyoorg@gmail.com"
type input "kandiyoorg@gmail.com"
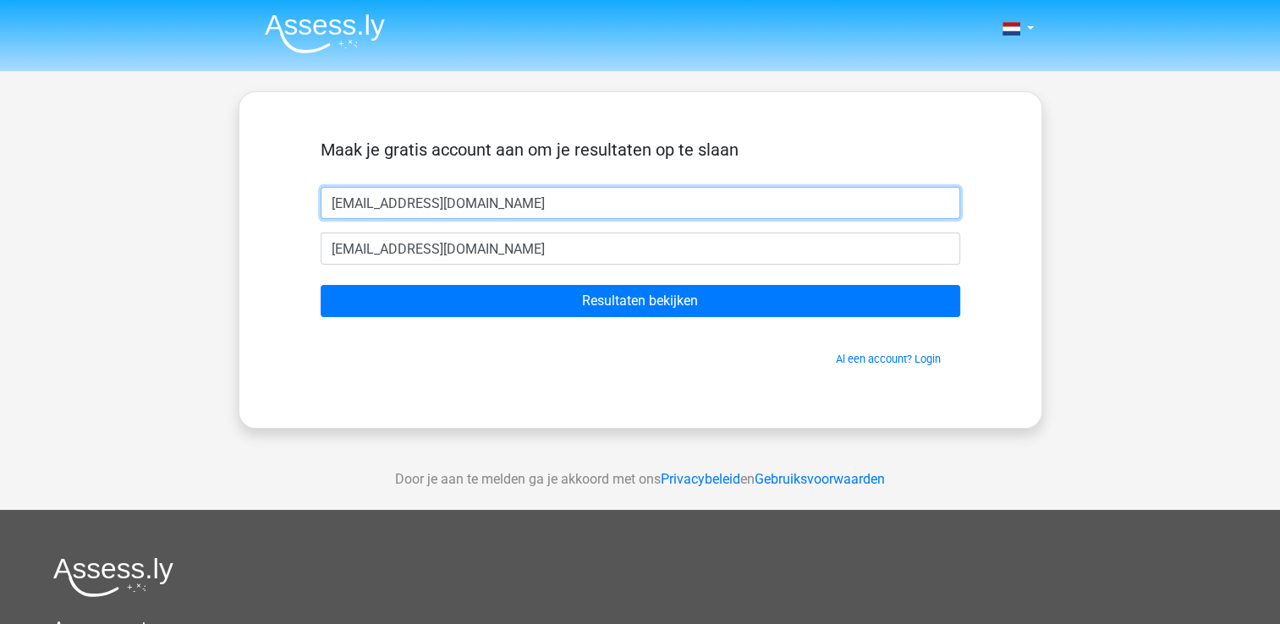
click at [508, 209] on input "[EMAIL_ADDRESS][DOMAIN_NAME]" at bounding box center [641, 203] width 640 height 32
type input "gopal"
click at [321, 285] on input "Resultaten bekijken" at bounding box center [641, 301] width 640 height 32
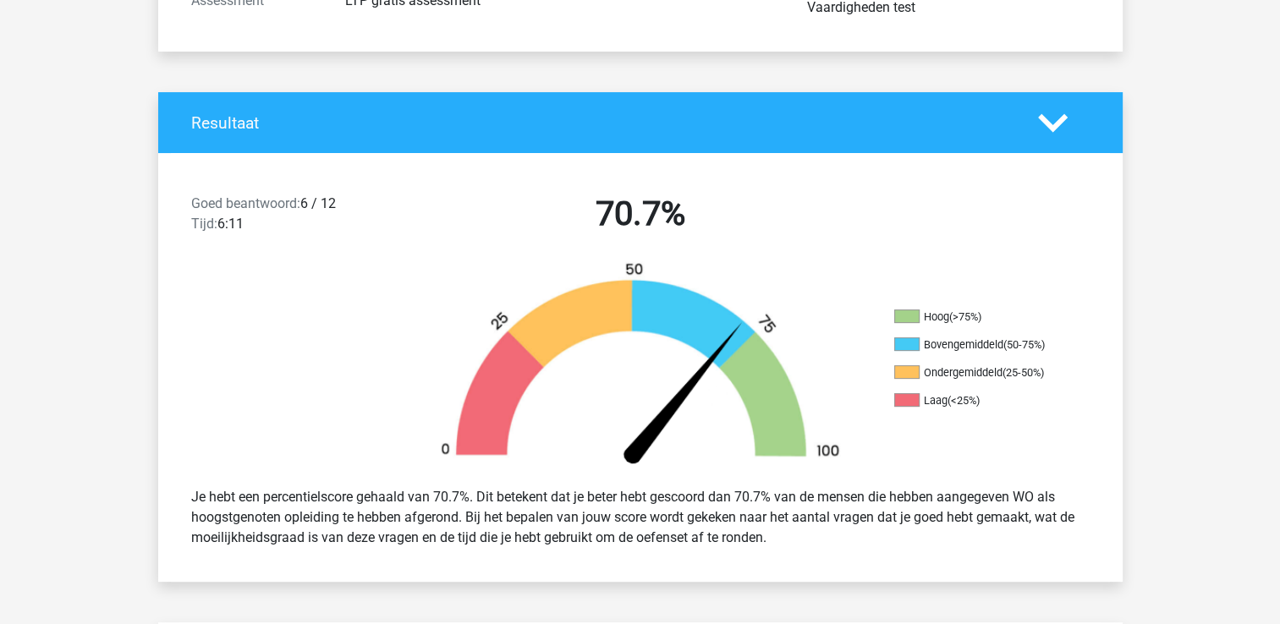
scroll to position [283, 0]
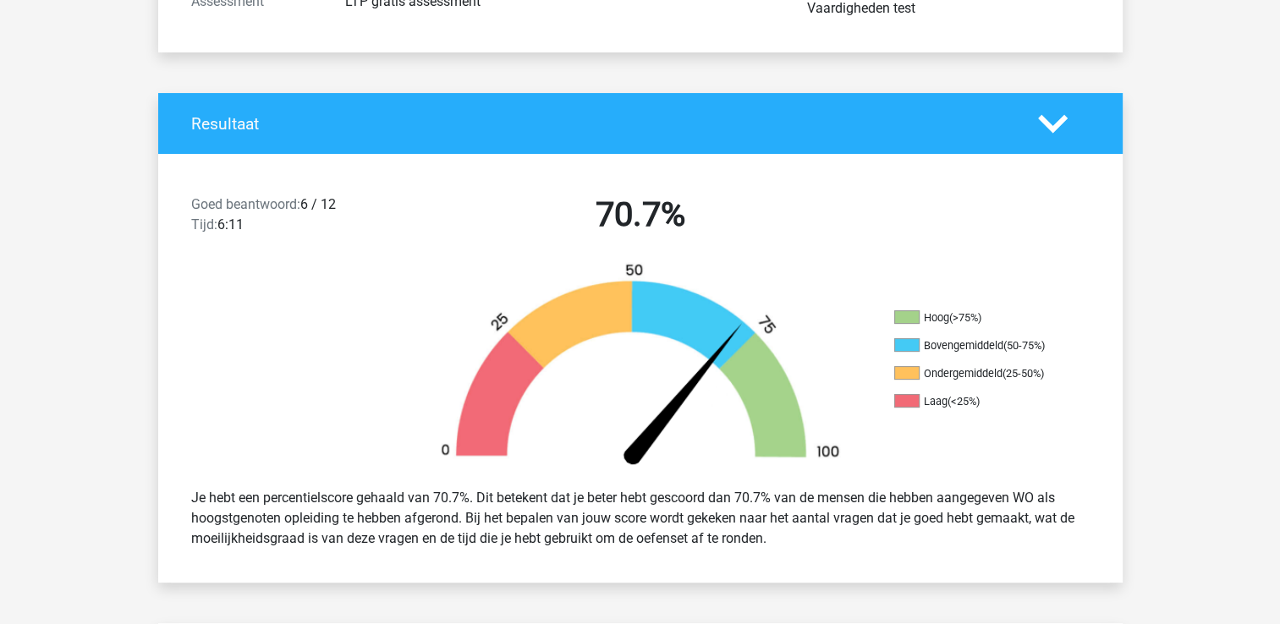
drag, startPoint x: 778, startPoint y: 541, endPoint x: 831, endPoint y: 536, distance: 52.7
click at [831, 536] on div "Je hebt een percentielscore gehaald van 70.7%. Dit betekent dat je beter hebt g…" at bounding box center [641, 518] width 924 height 74
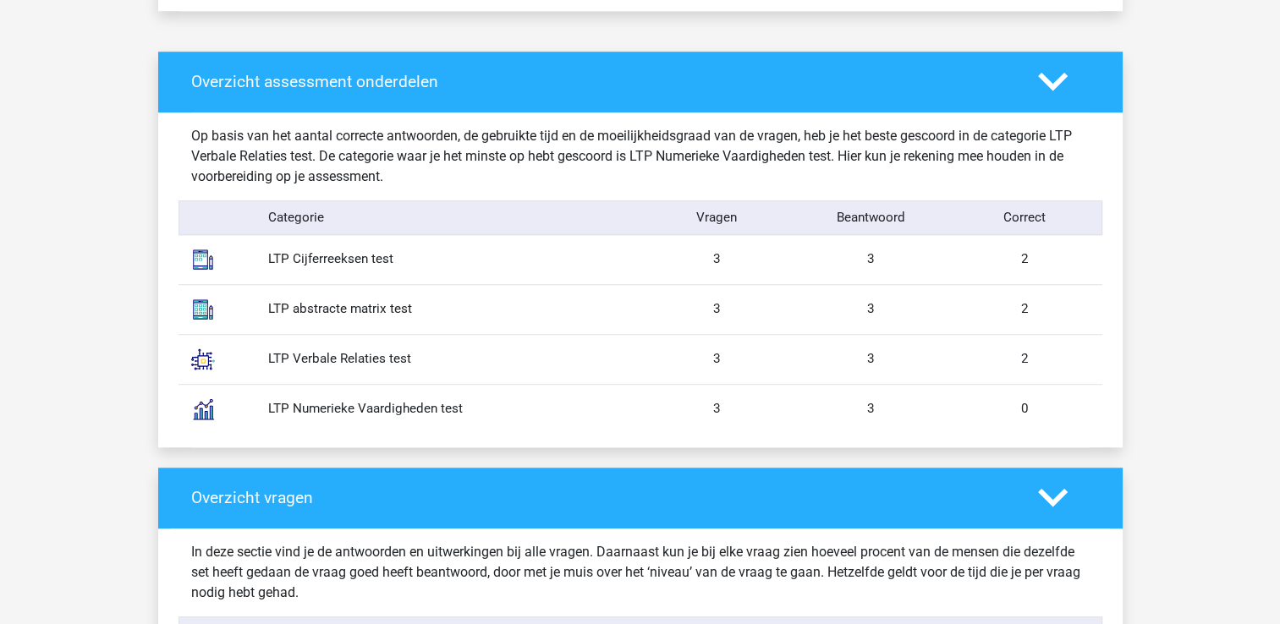
scroll to position [1281, 0]
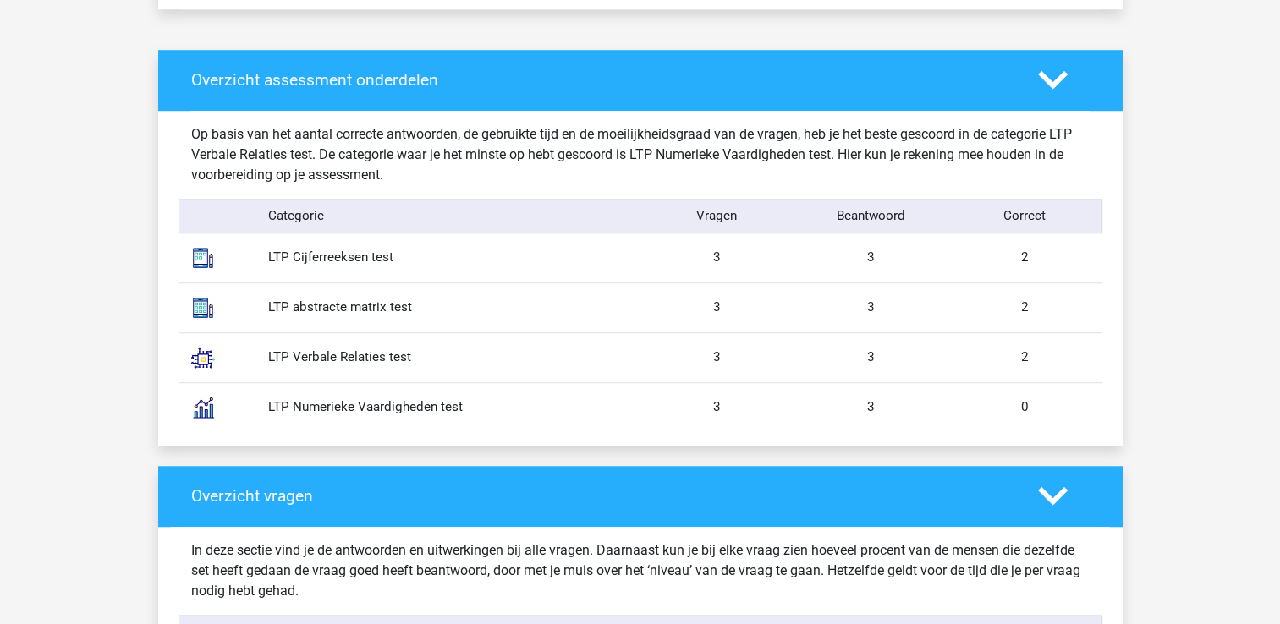
drag, startPoint x: 1069, startPoint y: 259, endPoint x: 181, endPoint y: 240, distance: 888.5
click at [181, 240] on div "LTP Cijferreeksen test 3 3 2" at bounding box center [641, 257] width 924 height 49
drag, startPoint x: 181, startPoint y: 240, endPoint x: 133, endPoint y: 336, distance: 107.1
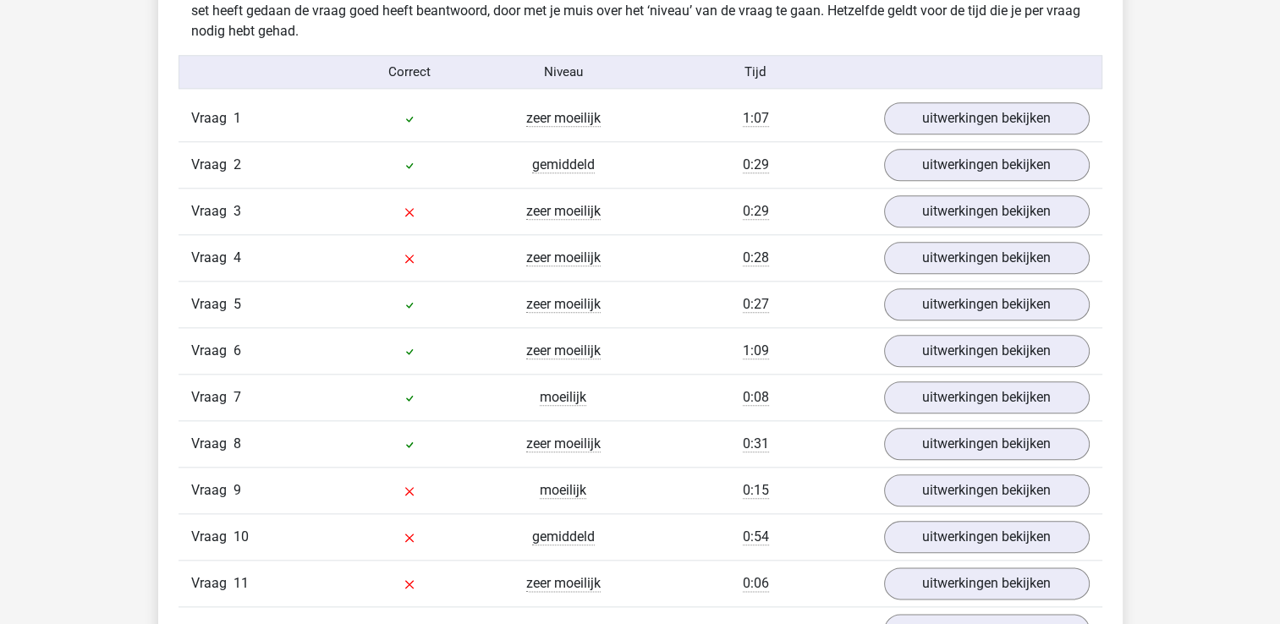
scroll to position [1841, 0]
click at [981, 109] on link "uitwerkingen bekijken" at bounding box center [986, 119] width 236 height 37
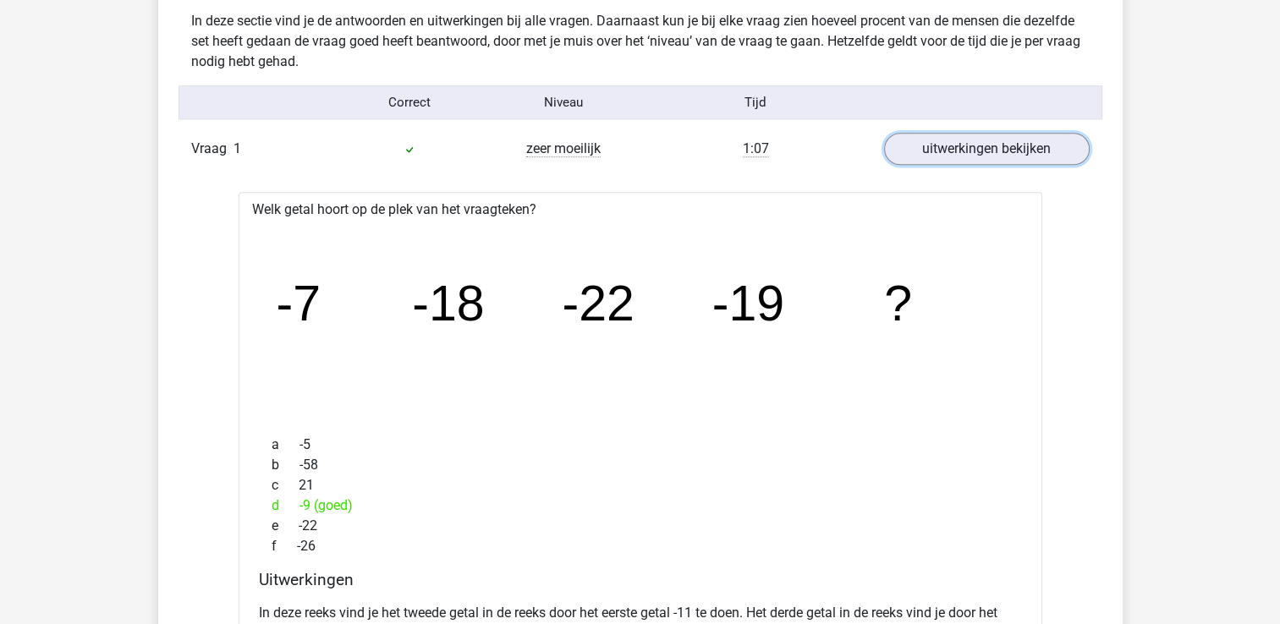
scroll to position [1810, 0]
click at [805, 166] on div "Vraag 1 zeer moeilijk 1:07 uitwerkingen bekijken" at bounding box center [641, 149] width 924 height 46
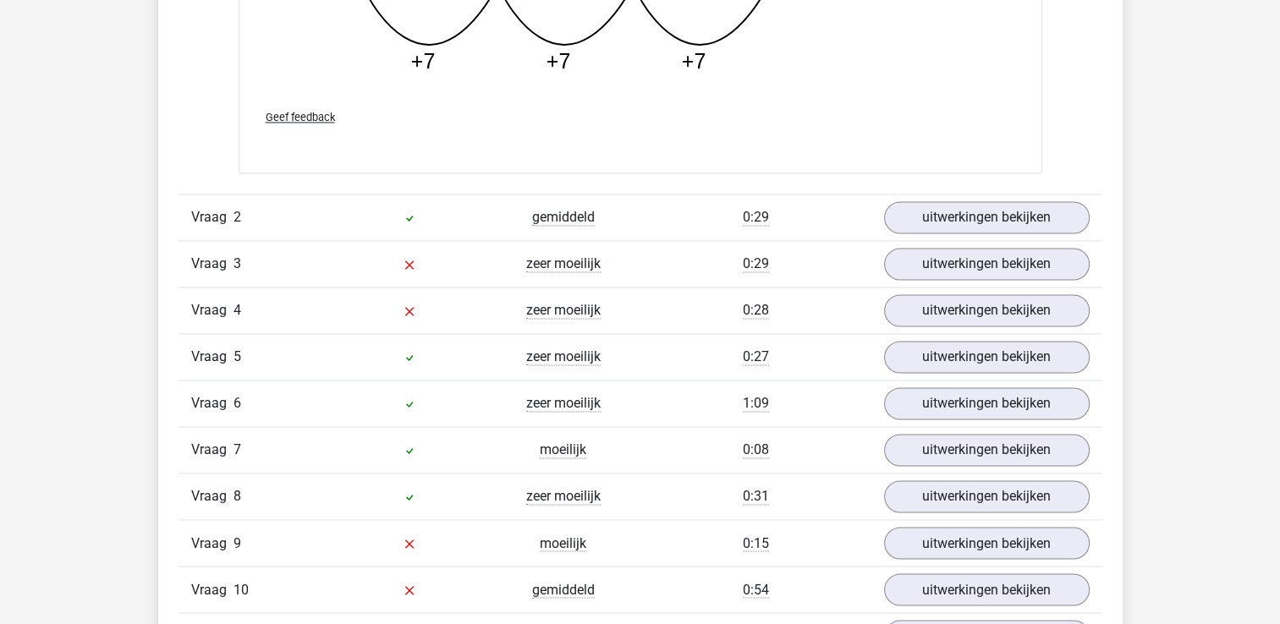
scroll to position [2717, 0]
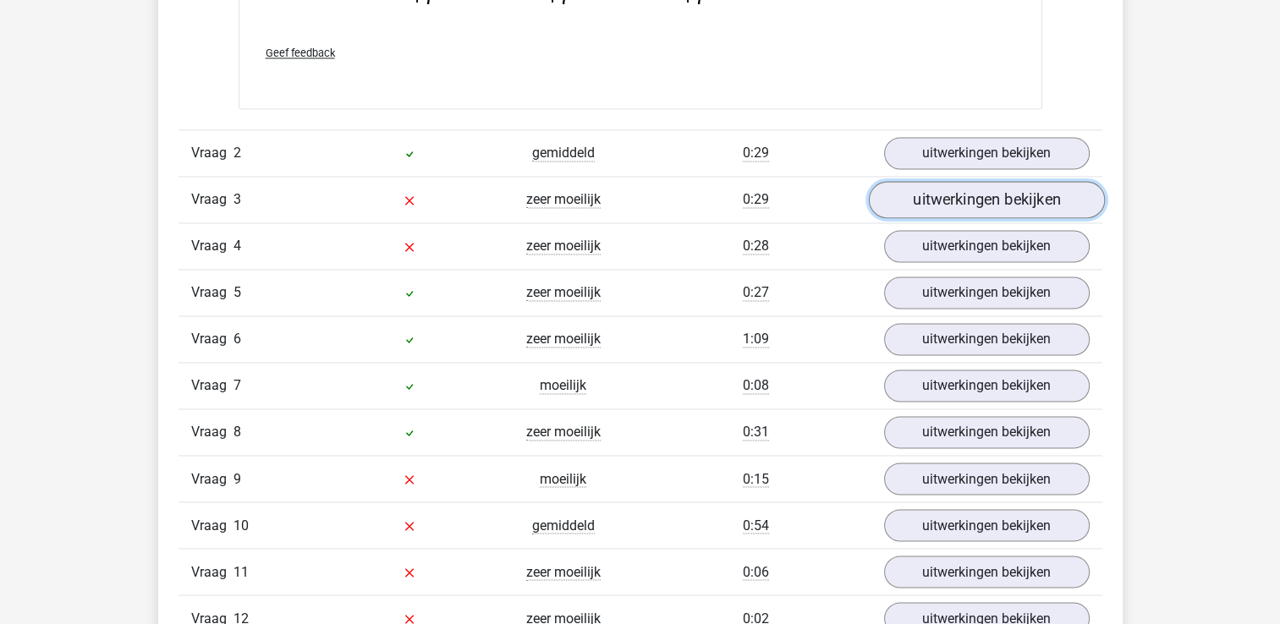
click at [959, 201] on link "uitwerkingen bekijken" at bounding box center [986, 199] width 236 height 37
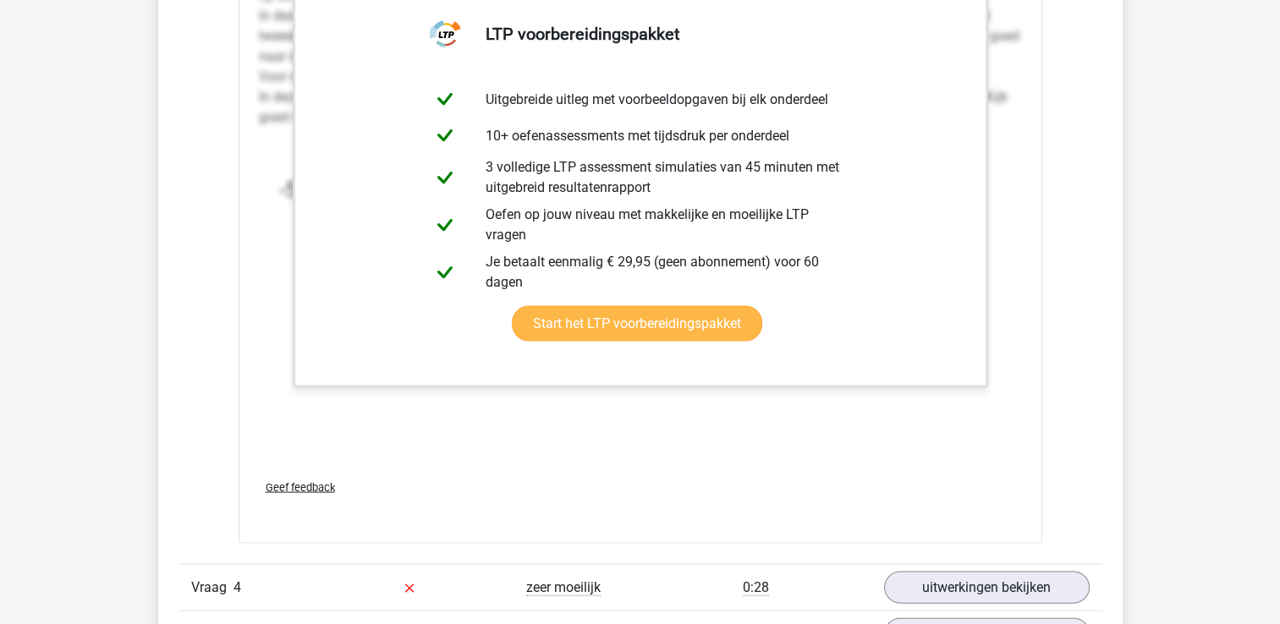
scroll to position [3255, 0]
